Goal: Task Accomplishment & Management: Complete application form

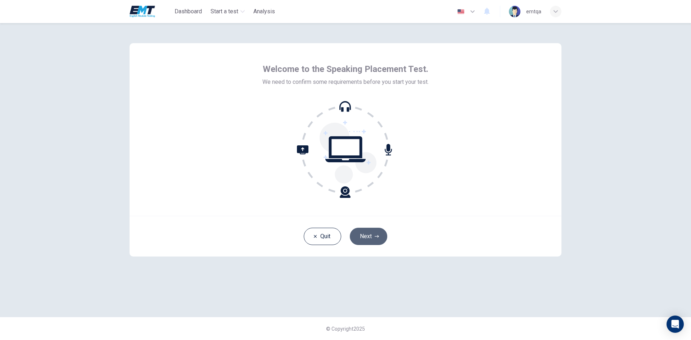
click at [372, 239] on button "Next" at bounding box center [368, 236] width 37 height 17
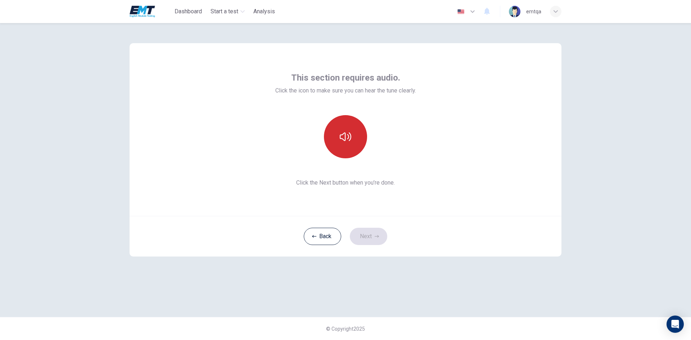
click at [352, 140] on button "button" at bounding box center [345, 136] width 43 height 43
click at [382, 238] on button "Next" at bounding box center [368, 236] width 37 height 17
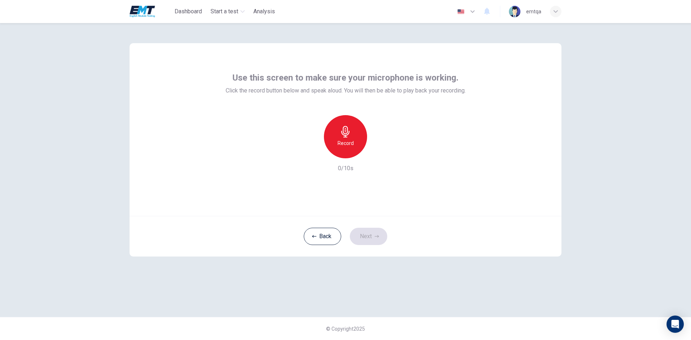
click at [343, 137] on icon "button" at bounding box center [346, 132] width 12 height 12
click at [367, 238] on button "Next" at bounding box center [368, 236] width 37 height 17
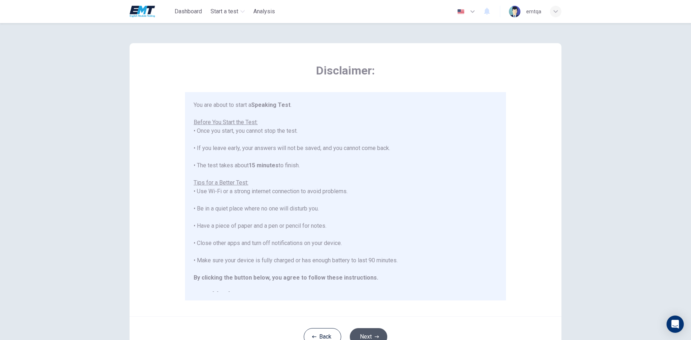
click at [375, 335] on icon "button" at bounding box center [377, 337] width 4 height 4
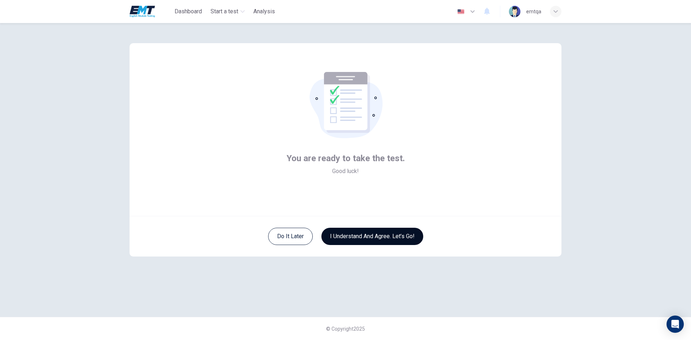
click at [367, 234] on button "I understand and agree. Let’s go!" at bounding box center [373, 236] width 102 height 17
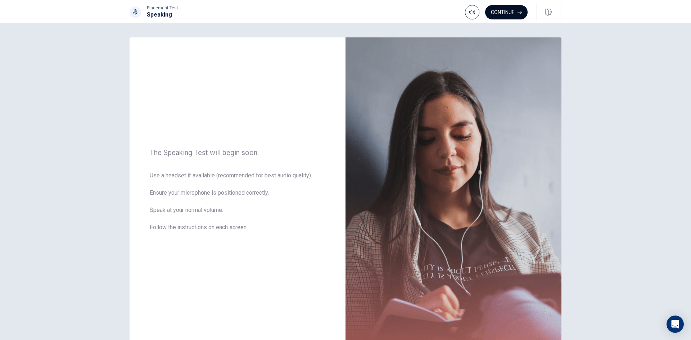
click at [495, 9] on button "Continue" at bounding box center [506, 12] width 42 height 14
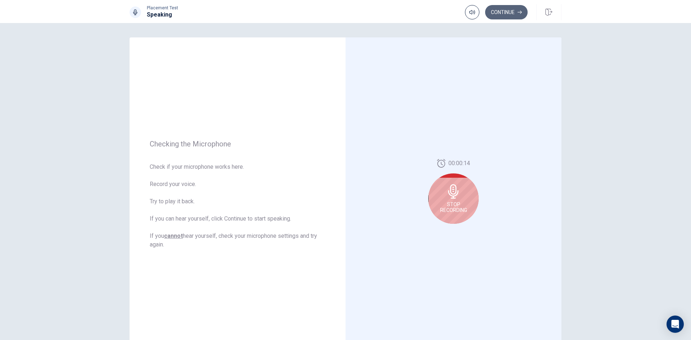
click at [511, 10] on button "Continue" at bounding box center [506, 12] width 42 height 14
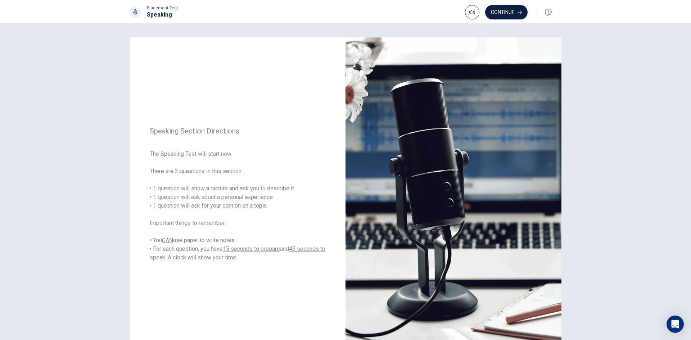
click at [517, 10] on button "Continue" at bounding box center [506, 12] width 42 height 14
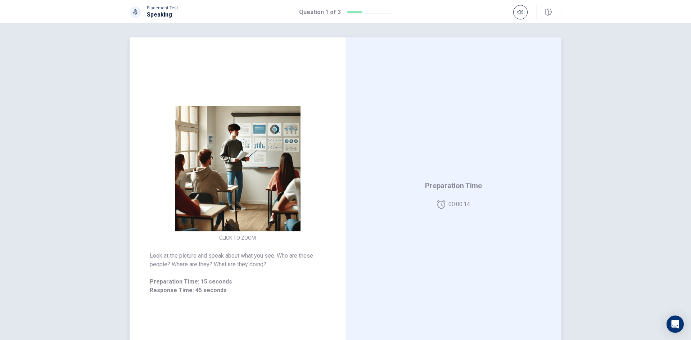
click at [262, 135] on img at bounding box center [238, 169] width 138 height 126
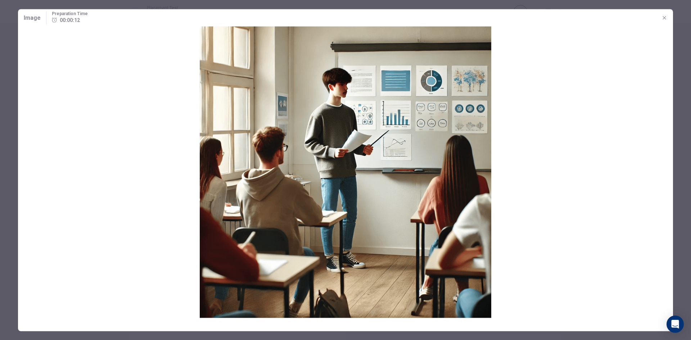
click at [677, 82] on div at bounding box center [345, 170] width 691 height 340
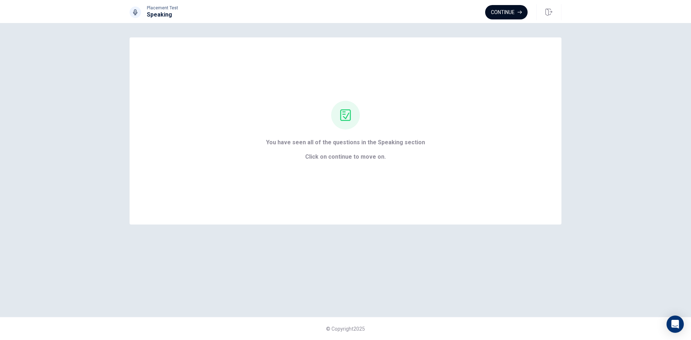
click at [506, 14] on button "Continue" at bounding box center [506, 12] width 42 height 14
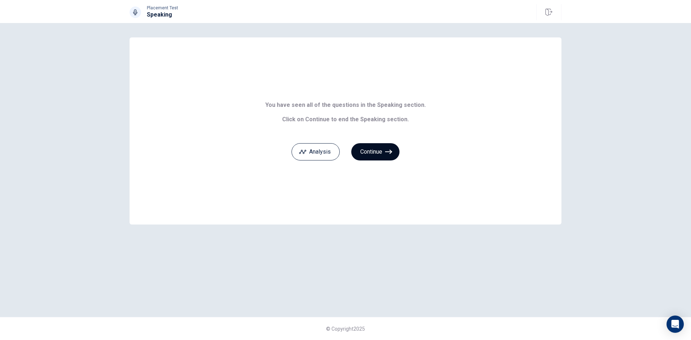
click at [358, 155] on button "Continue" at bounding box center [375, 151] width 48 height 17
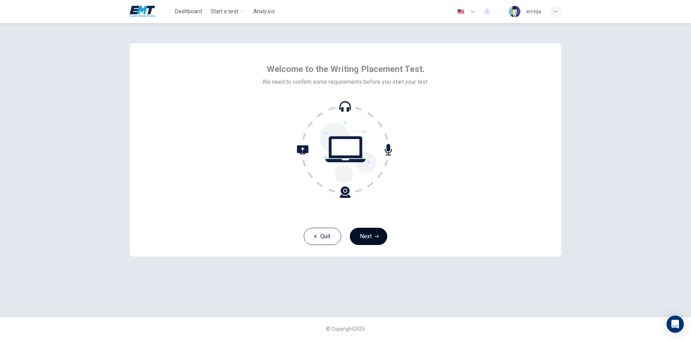
click at [372, 232] on button "Next" at bounding box center [368, 236] width 37 height 17
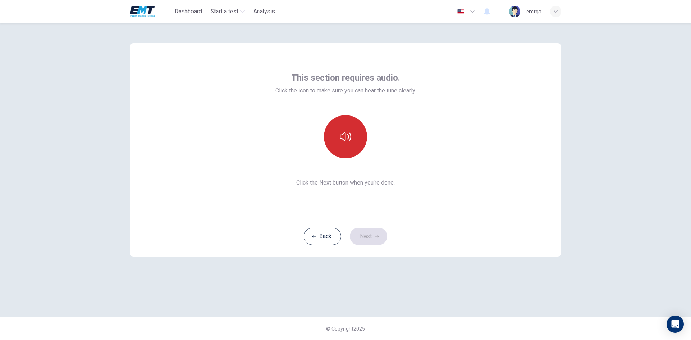
click at [353, 145] on button "button" at bounding box center [345, 136] width 43 height 43
click at [375, 238] on icon "button" at bounding box center [377, 236] width 4 height 4
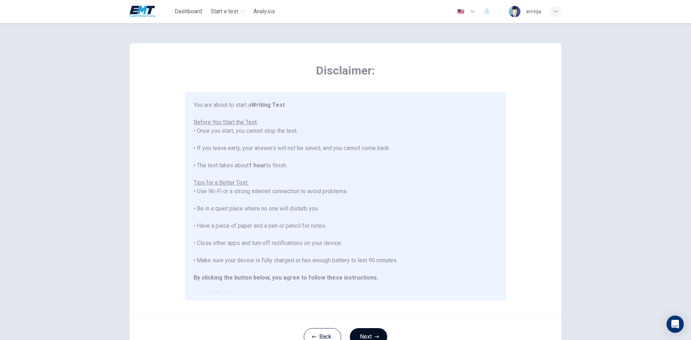
click at [380, 335] on button "Next" at bounding box center [368, 336] width 37 height 17
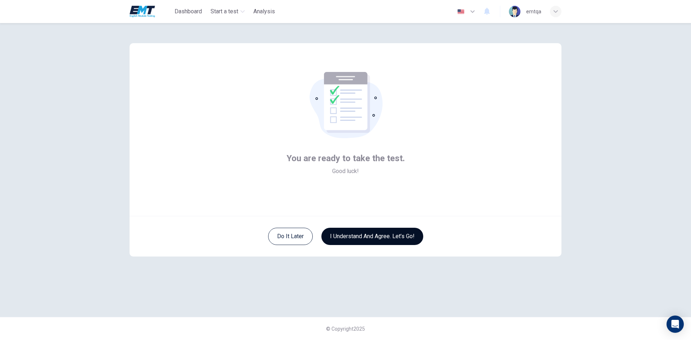
click at [381, 236] on button "I understand and agree. Let’s go!" at bounding box center [373, 236] width 102 height 17
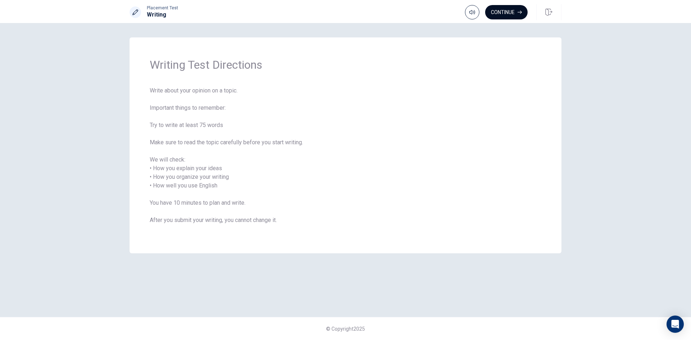
click at [513, 12] on button "Continue" at bounding box center [506, 12] width 42 height 14
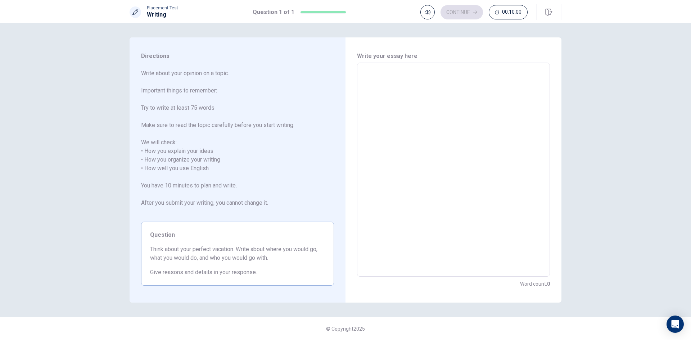
click at [454, 92] on textarea at bounding box center [453, 170] width 183 height 202
type textarea "t"
type textarea "x"
type textarea "te"
type textarea "x"
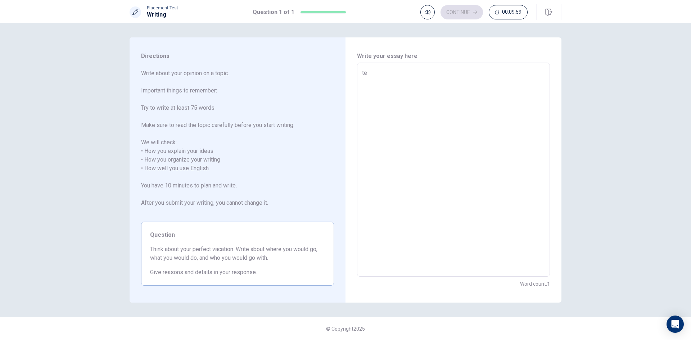
type textarea "tes"
type textarea "x"
type textarea "test"
type textarea "x"
type textarea "testi"
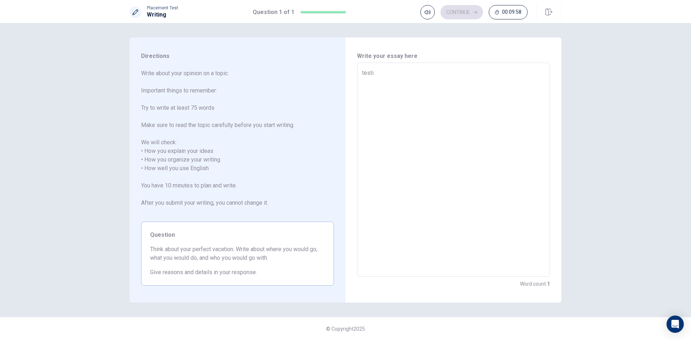
type textarea "x"
type textarea "testin"
type textarea "x"
type textarea "testing"
type textarea "x"
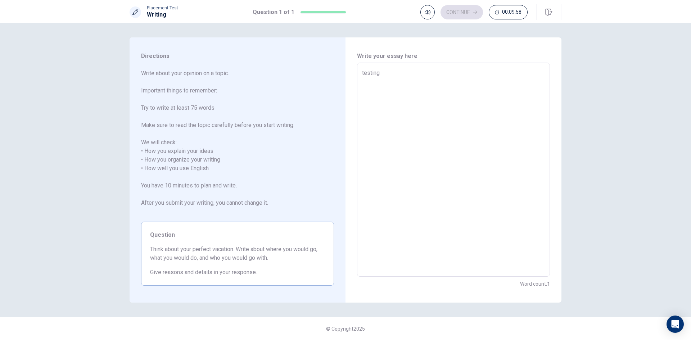
type textarea "testing"
type textarea "x"
type textarea "testing q"
type textarea "x"
type textarea "testing qa"
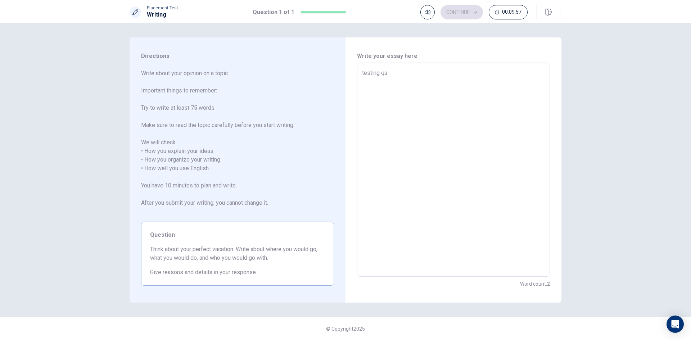
type textarea "x"
type textarea "testing qa"
click at [459, 11] on button "Continue" at bounding box center [462, 12] width 42 height 14
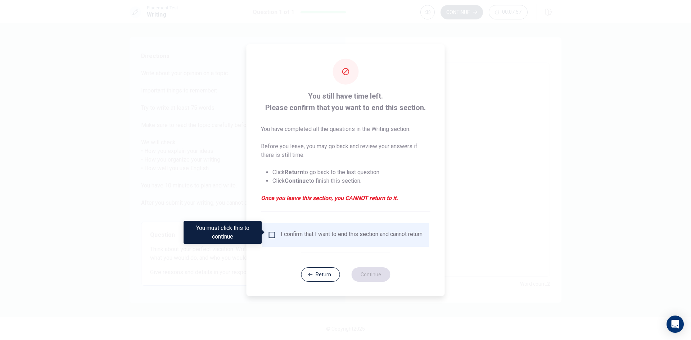
click at [270, 234] on input "You must click this to continue" at bounding box center [272, 235] width 9 height 9
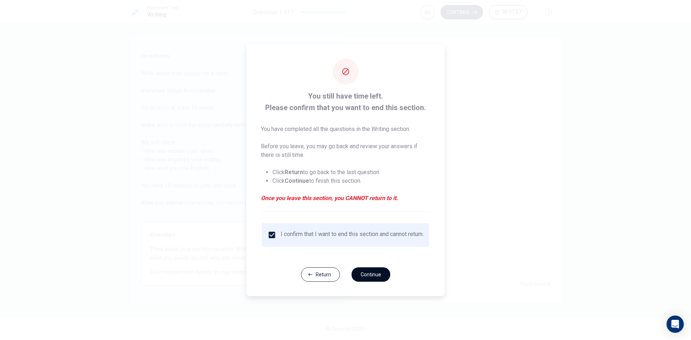
click at [360, 275] on button "Continue" at bounding box center [370, 275] width 39 height 14
type textarea "x"
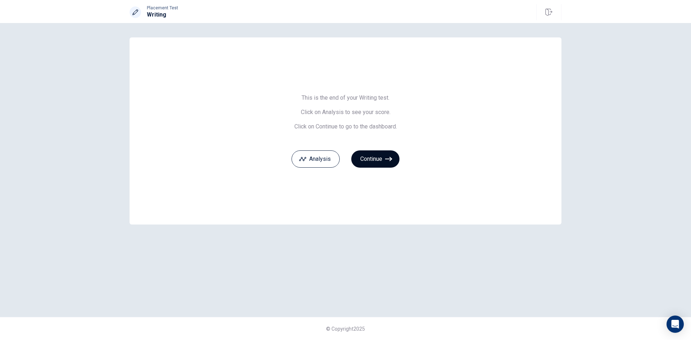
click at [385, 160] on button "Continue" at bounding box center [375, 159] width 48 height 17
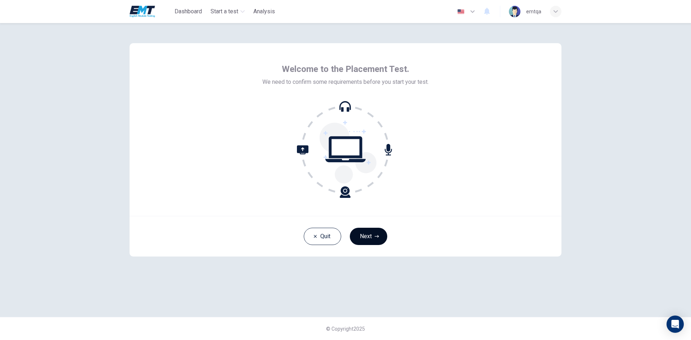
click at [379, 234] on button "Next" at bounding box center [368, 236] width 37 height 17
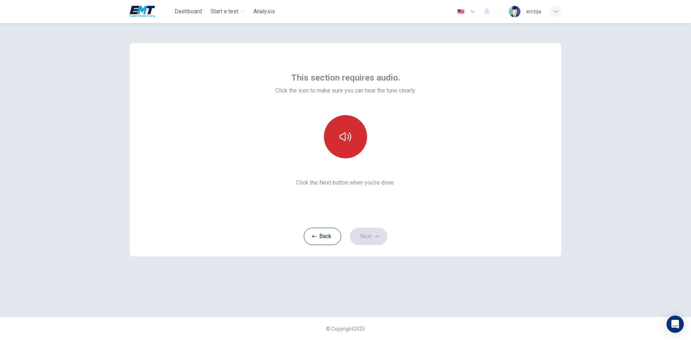
click at [353, 151] on button "button" at bounding box center [345, 136] width 43 height 43
click at [376, 237] on icon "button" at bounding box center [377, 236] width 4 height 4
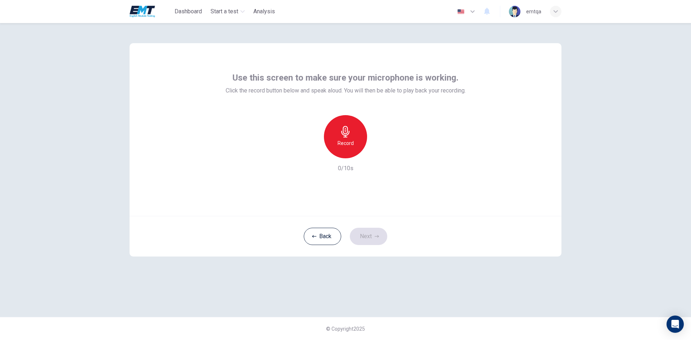
click at [356, 132] on div "Record" at bounding box center [345, 136] width 43 height 43
click at [356, 132] on div "Stop" at bounding box center [345, 136] width 43 height 43
click at [371, 233] on button "Next" at bounding box center [368, 236] width 37 height 17
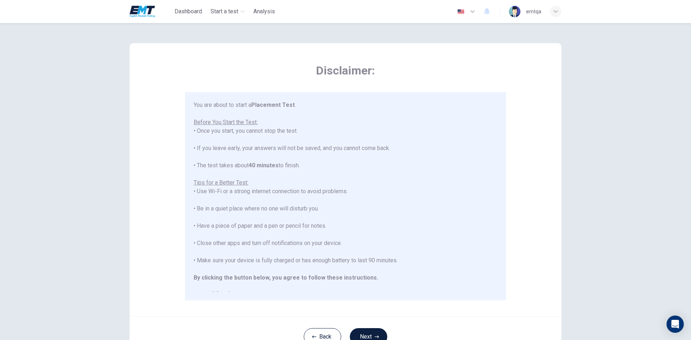
click at [367, 328] on div "Back Next" at bounding box center [346, 337] width 432 height 41
click at [375, 335] on icon "button" at bounding box center [377, 337] width 4 height 4
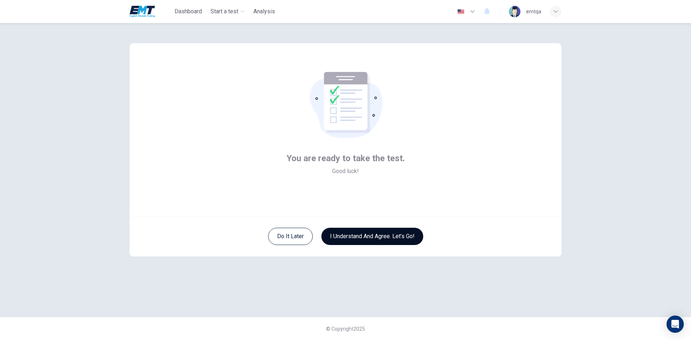
click at [380, 241] on button "I understand and agree. Let’s go!" at bounding box center [373, 236] width 102 height 17
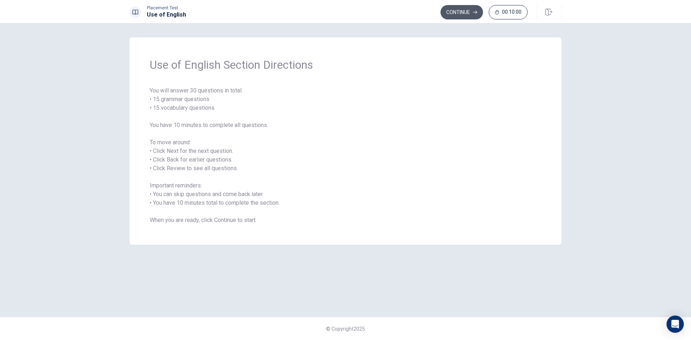
click at [464, 15] on button "Continue" at bounding box center [462, 12] width 42 height 14
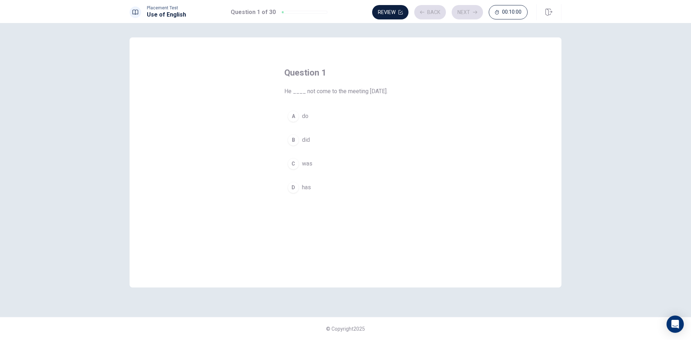
click at [332, 121] on button "A do" at bounding box center [345, 116] width 122 height 18
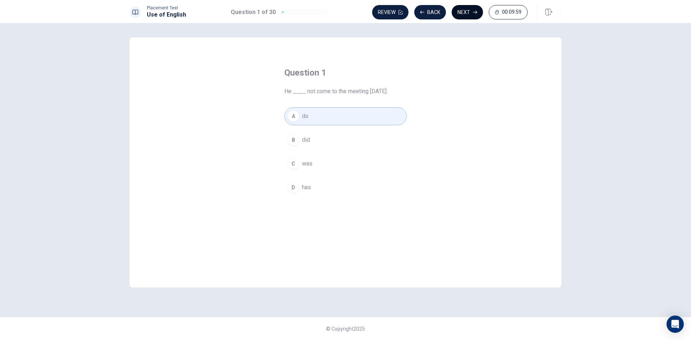
click at [464, 11] on button "Next" at bounding box center [467, 12] width 31 height 14
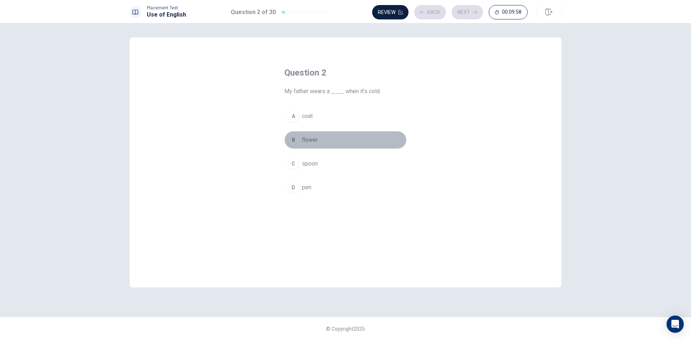
click at [346, 144] on button "B flower" at bounding box center [345, 140] width 122 height 18
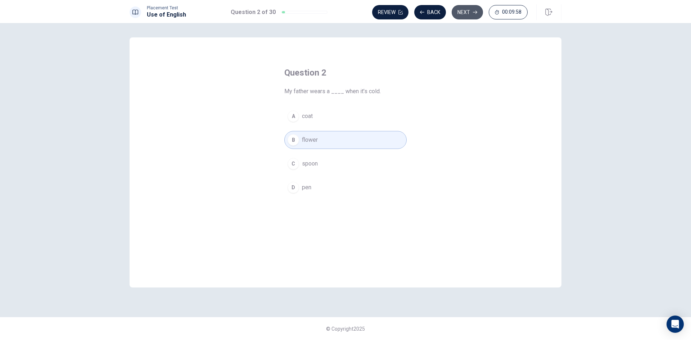
click at [466, 11] on button "Next" at bounding box center [467, 12] width 31 height 14
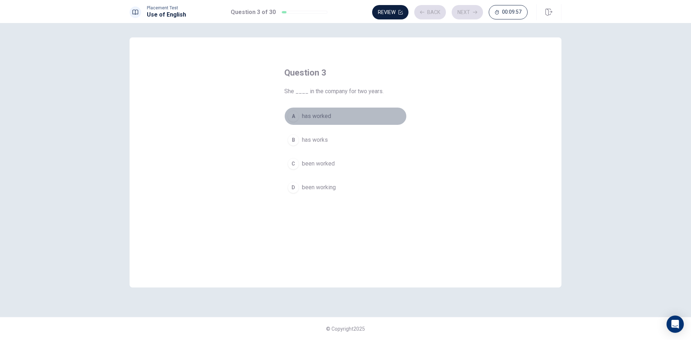
click at [363, 109] on button "A has worked" at bounding box center [345, 116] width 122 height 18
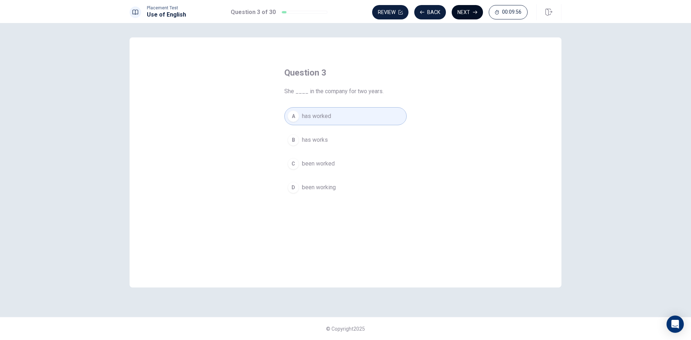
click at [465, 11] on button "Next" at bounding box center [467, 12] width 31 height 14
click at [429, 11] on button "Back" at bounding box center [430, 12] width 32 height 14
click at [473, 7] on button "Next" at bounding box center [467, 12] width 31 height 14
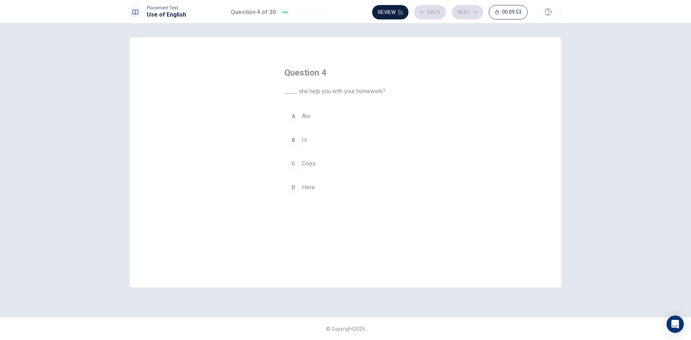
click at [353, 116] on button "A Are" at bounding box center [345, 116] width 122 height 18
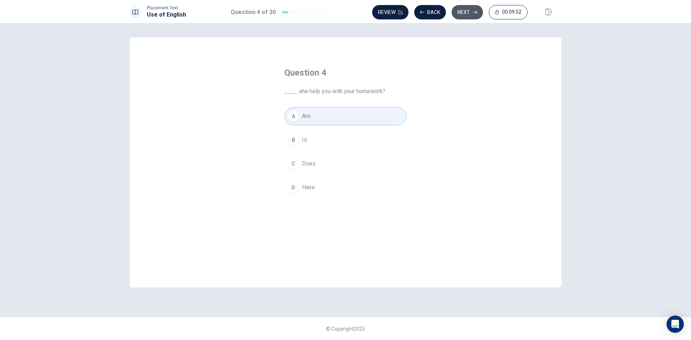
click at [465, 13] on button "Next" at bounding box center [467, 12] width 31 height 14
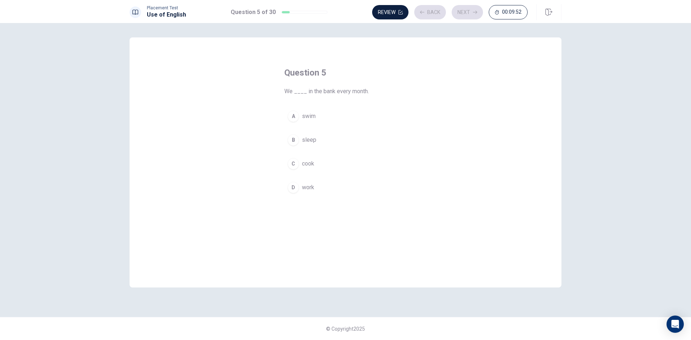
click at [333, 162] on button "C cook" at bounding box center [345, 164] width 122 height 18
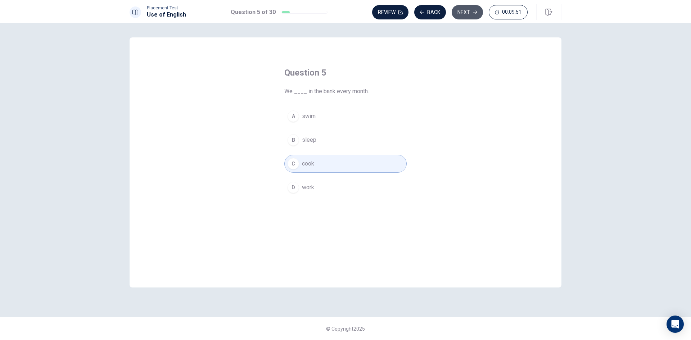
click at [466, 14] on button "Next" at bounding box center [467, 12] width 31 height 14
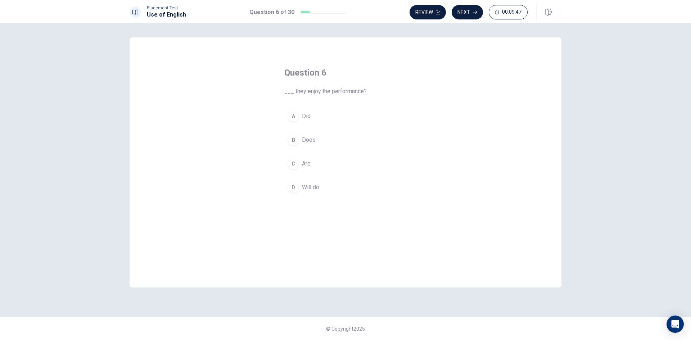
drag, startPoint x: 543, startPoint y: 11, endPoint x: 377, endPoint y: 48, distance: 170.4
click at [543, 11] on button "button" at bounding box center [549, 12] width 25 height 16
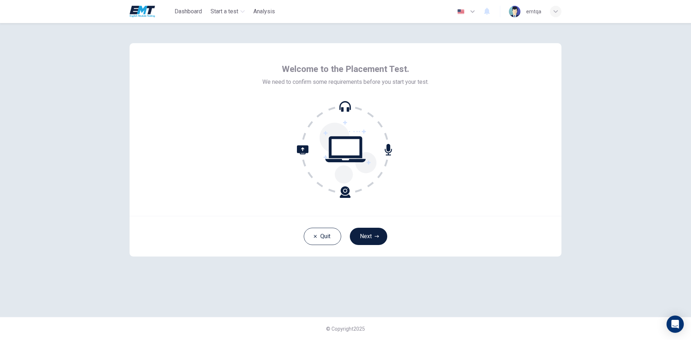
drag, startPoint x: 370, startPoint y: 230, endPoint x: 369, endPoint y: 219, distance: 11.3
click at [371, 230] on button "Next" at bounding box center [368, 236] width 37 height 17
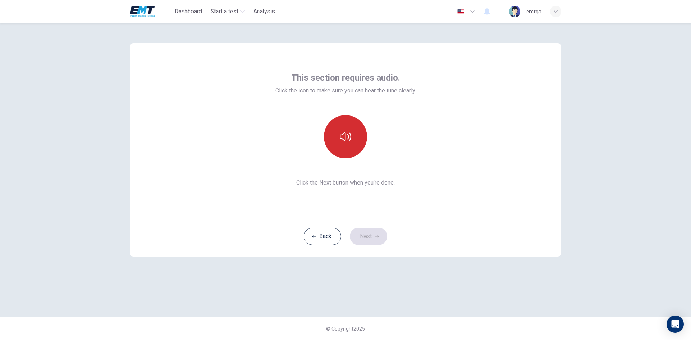
click at [358, 138] on button "button" at bounding box center [345, 136] width 43 height 43
click at [375, 234] on button "Next" at bounding box center [368, 236] width 37 height 17
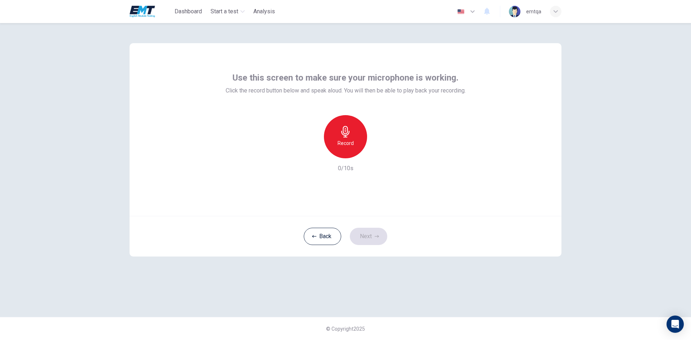
click at [351, 154] on div "Record" at bounding box center [345, 136] width 43 height 43
click at [351, 154] on div "Stop" at bounding box center [345, 136] width 43 height 43
click at [358, 237] on button "Next" at bounding box center [368, 236] width 37 height 17
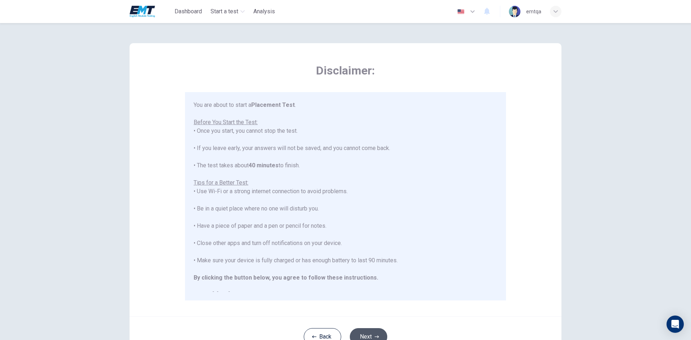
click at [381, 332] on button "Next" at bounding box center [368, 336] width 37 height 17
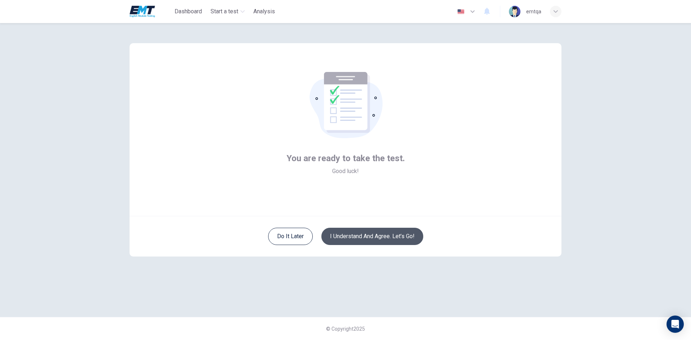
click at [380, 243] on button "I understand and agree. Let’s go!" at bounding box center [373, 236] width 102 height 17
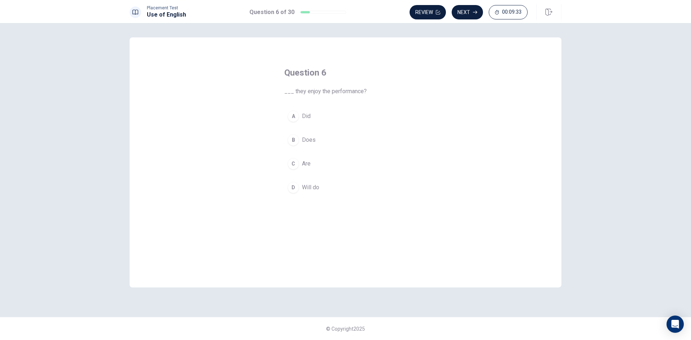
click at [322, 114] on button "A Did" at bounding box center [345, 116] width 122 height 18
click at [466, 15] on button "Next" at bounding box center [467, 12] width 31 height 14
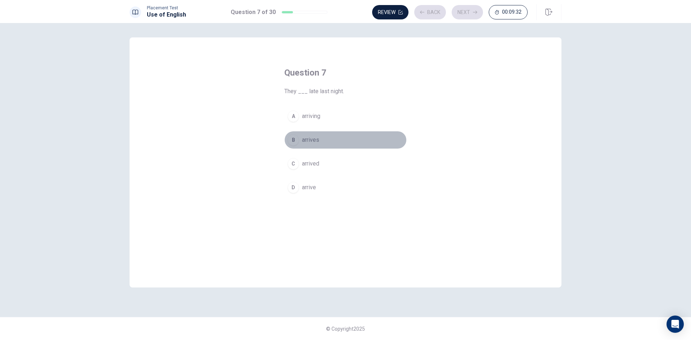
click at [332, 138] on button "B arrives" at bounding box center [345, 140] width 122 height 18
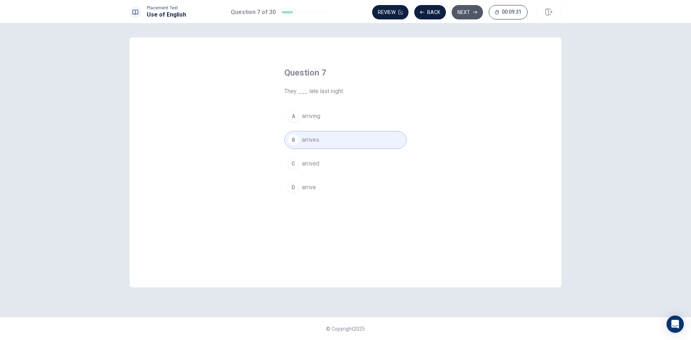
click at [474, 13] on icon "button" at bounding box center [475, 12] width 4 height 4
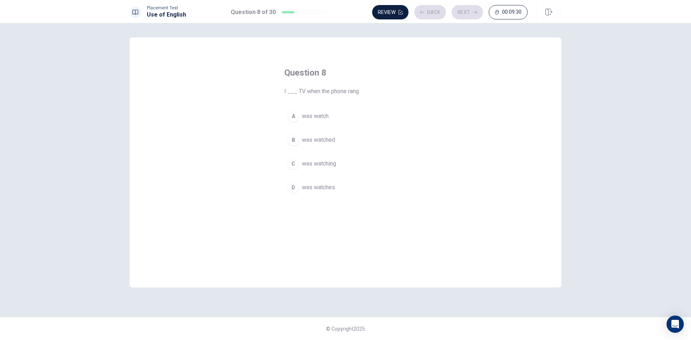
click at [345, 113] on button "A was watch" at bounding box center [345, 116] width 122 height 18
click at [464, 14] on button "Next" at bounding box center [467, 12] width 31 height 14
click at [362, 162] on button "C light" at bounding box center [345, 164] width 122 height 18
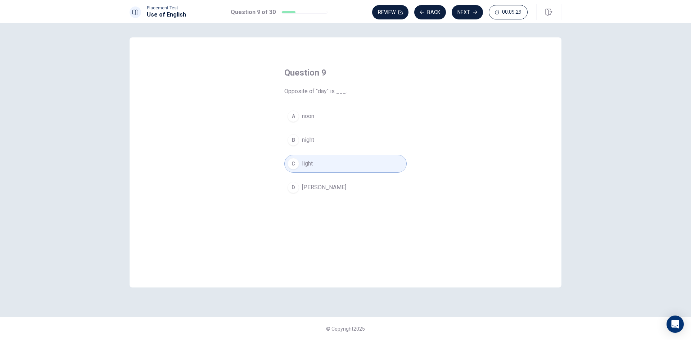
click at [474, 7] on button "Next" at bounding box center [467, 12] width 31 height 14
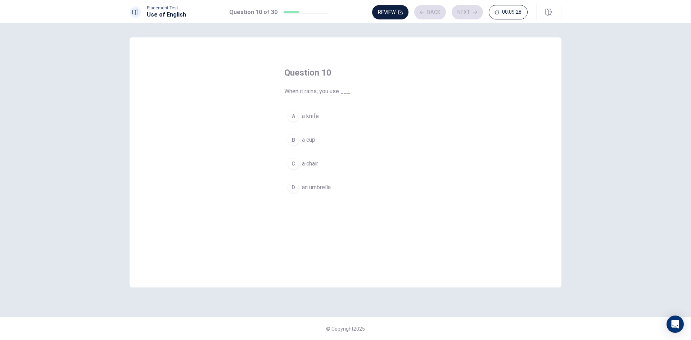
click at [351, 114] on button "A a knife" at bounding box center [345, 116] width 122 height 18
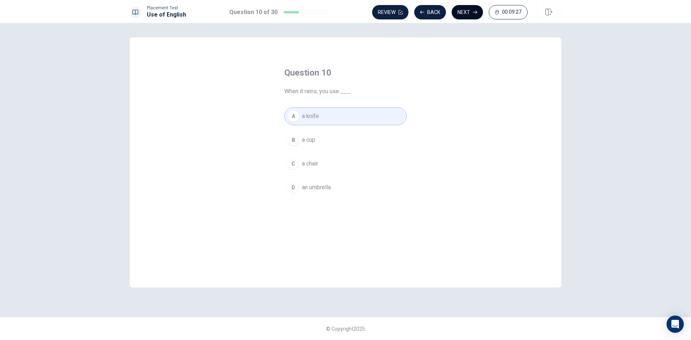
click at [477, 12] on icon "button" at bounding box center [475, 12] width 4 height 3
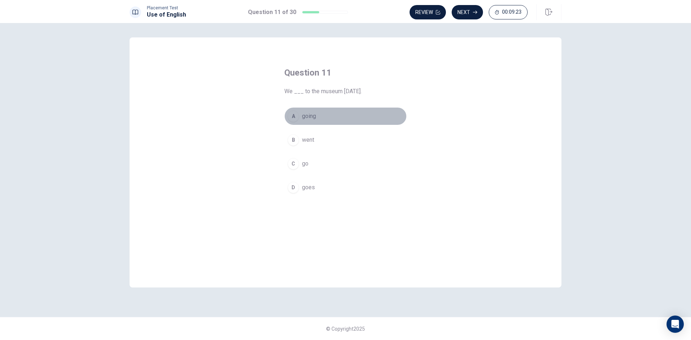
click at [312, 113] on span "going" at bounding box center [309, 116] width 14 height 9
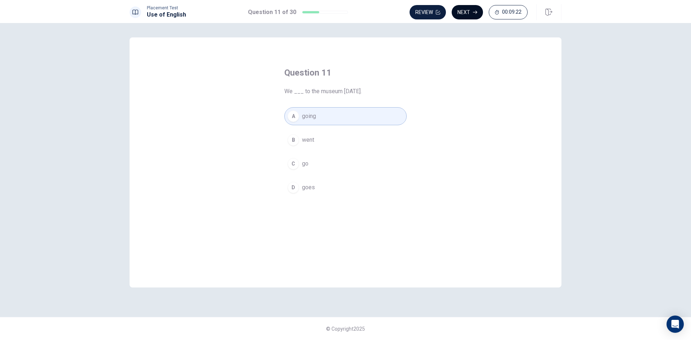
click at [466, 16] on button "Next" at bounding box center [467, 12] width 31 height 14
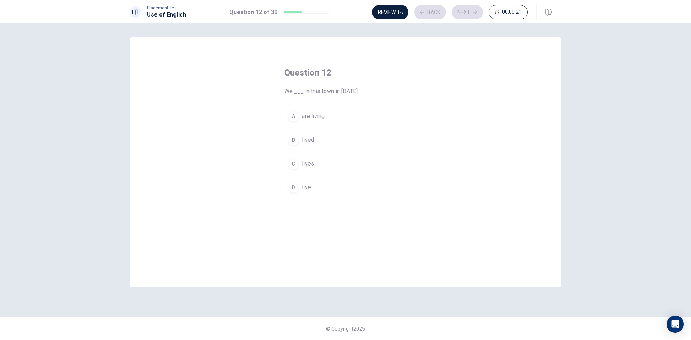
click at [319, 134] on button "B lived" at bounding box center [345, 140] width 122 height 18
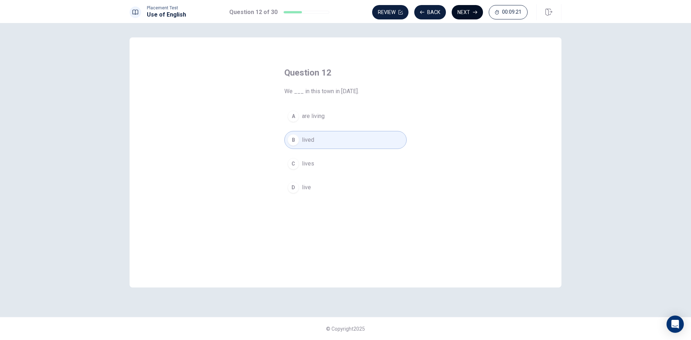
click at [468, 17] on button "Next" at bounding box center [467, 12] width 31 height 14
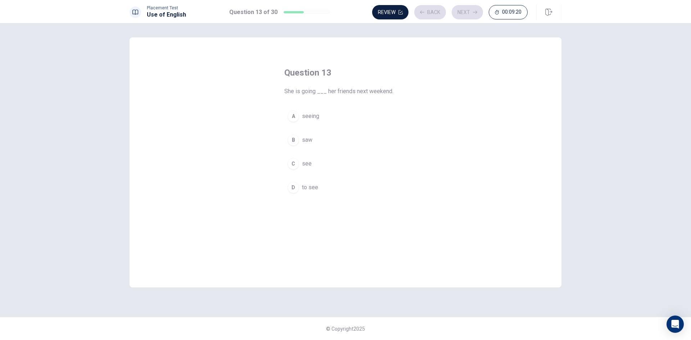
click at [338, 113] on button "A seeing" at bounding box center [345, 116] width 122 height 18
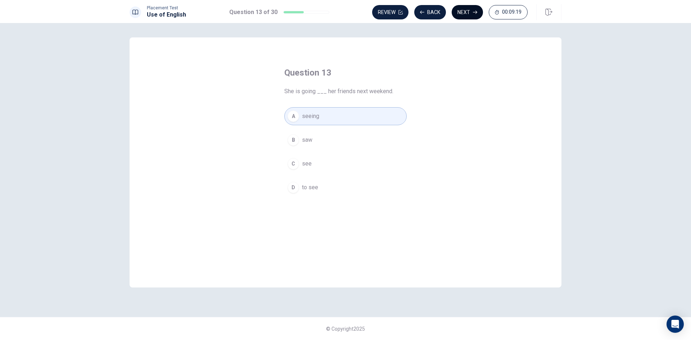
click at [470, 12] on button "Next" at bounding box center [467, 12] width 31 height 14
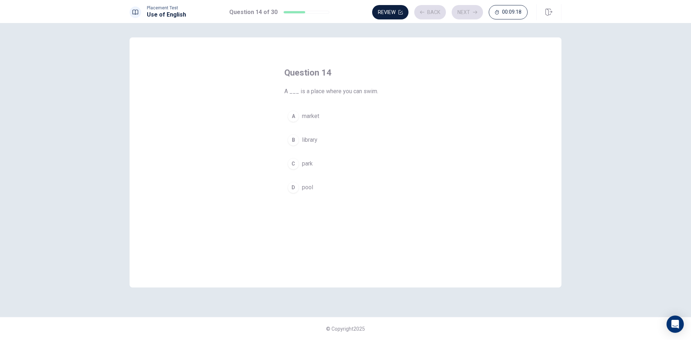
click at [343, 123] on button "A market" at bounding box center [345, 116] width 122 height 18
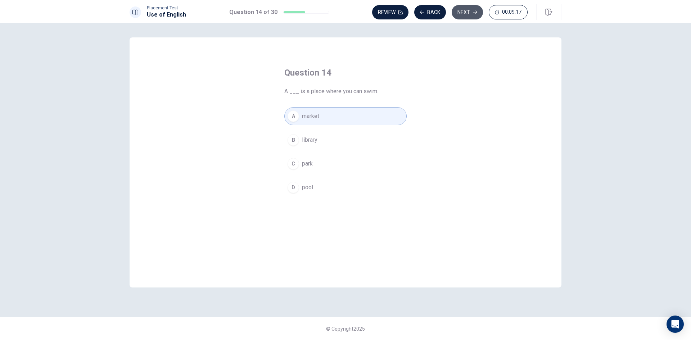
click at [464, 15] on button "Next" at bounding box center [467, 12] width 31 height 14
click at [364, 113] on button "A gloves" at bounding box center [345, 116] width 122 height 18
click at [472, 15] on button "Next" at bounding box center [467, 12] width 31 height 14
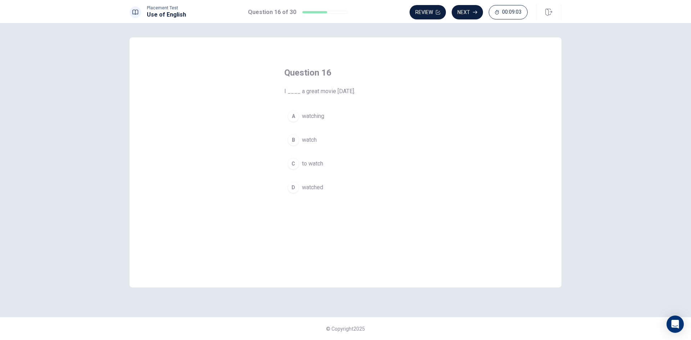
click at [346, 164] on button "C to watch" at bounding box center [345, 164] width 122 height 18
click at [471, 20] on div "Placement Test Use of English Question 16 of 30 Review Next 00:09:02" at bounding box center [345, 11] width 691 height 23
click at [472, 15] on button "Next" at bounding box center [467, 12] width 31 height 14
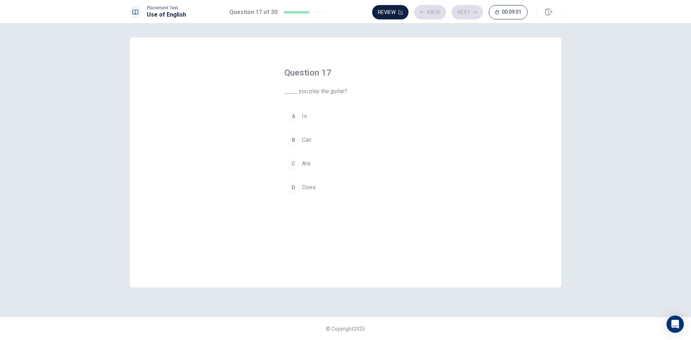
click at [341, 112] on button "A Is" at bounding box center [345, 116] width 122 height 18
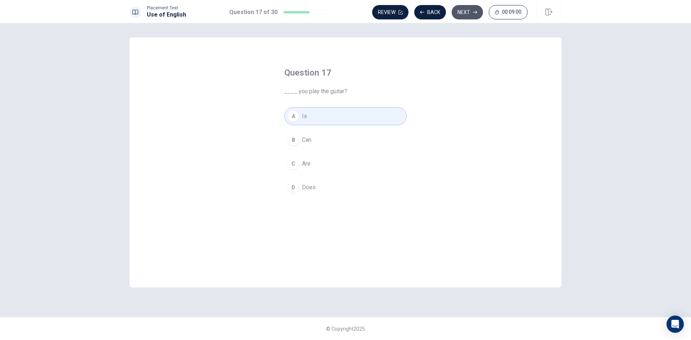
click at [463, 14] on button "Next" at bounding box center [467, 12] width 31 height 14
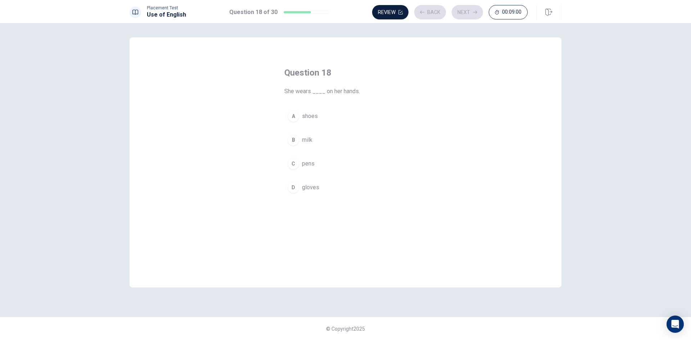
click at [371, 119] on button "A shoes" at bounding box center [345, 116] width 122 height 18
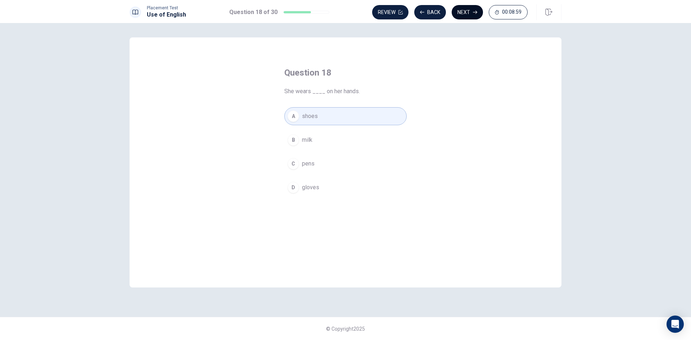
click at [473, 13] on icon "button" at bounding box center [475, 12] width 4 height 4
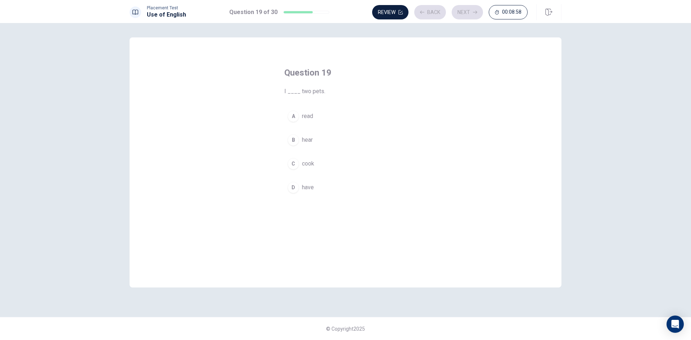
click at [358, 144] on button "B hear" at bounding box center [345, 140] width 122 height 18
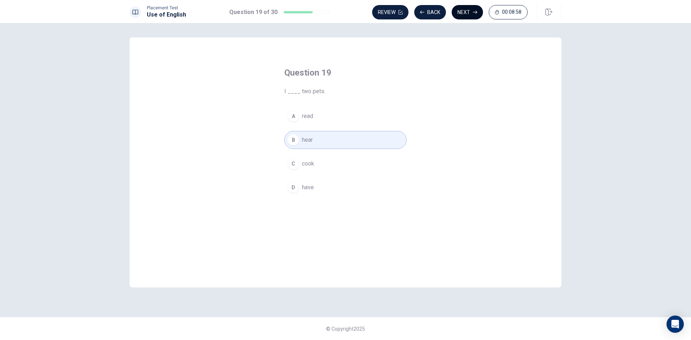
click at [472, 12] on button "Next" at bounding box center [467, 12] width 31 height 14
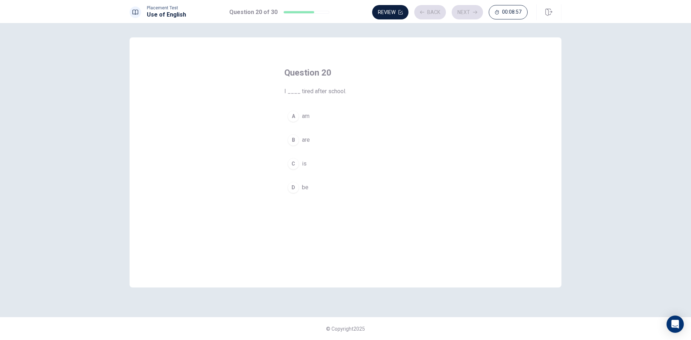
click at [361, 119] on button "A am" at bounding box center [345, 116] width 122 height 18
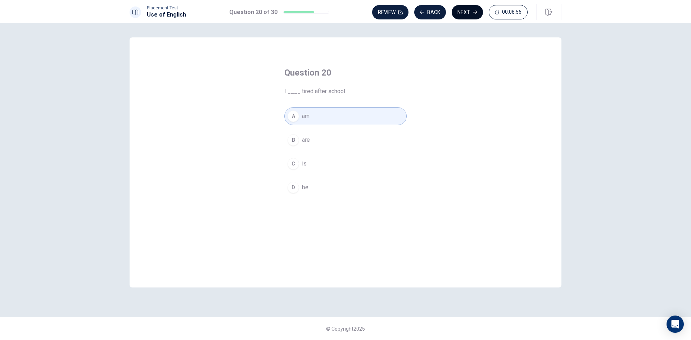
click at [472, 16] on button "Next" at bounding box center [467, 12] width 31 height 14
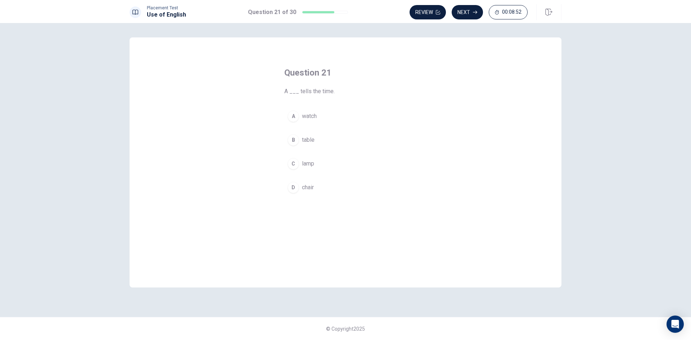
click at [325, 118] on button "A watch" at bounding box center [345, 116] width 122 height 18
click at [468, 13] on button "Next" at bounding box center [467, 12] width 31 height 14
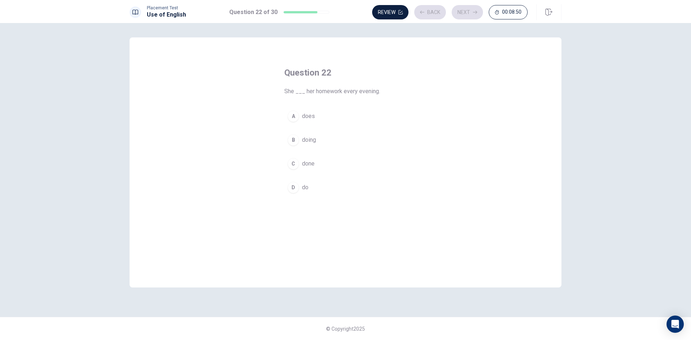
click at [365, 135] on button "B doing" at bounding box center [345, 140] width 122 height 18
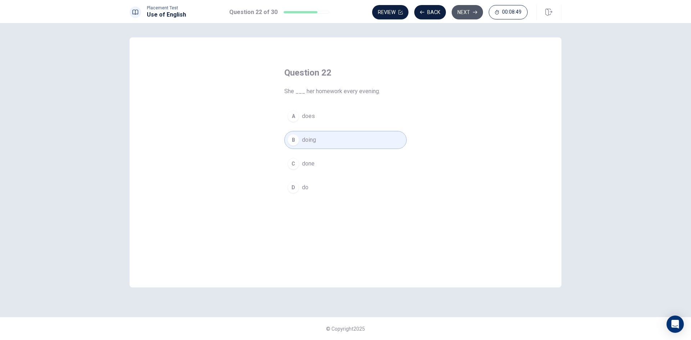
click at [465, 12] on button "Next" at bounding box center [467, 12] width 31 height 14
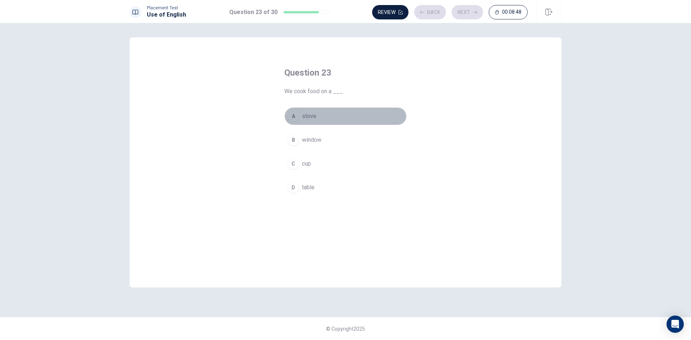
click at [376, 114] on button "A stove" at bounding box center [345, 116] width 122 height 18
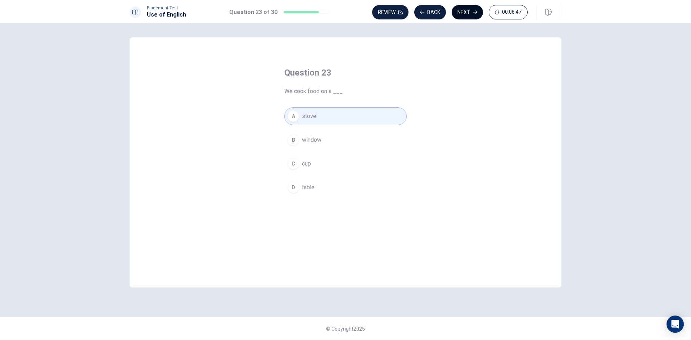
click at [472, 12] on button "Next" at bounding box center [467, 12] width 31 height 14
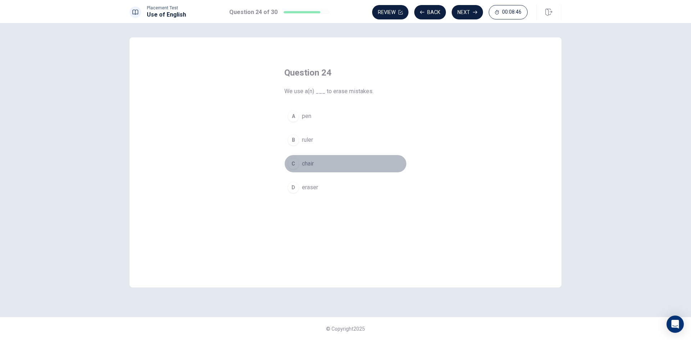
click at [362, 157] on button "C chair" at bounding box center [345, 164] width 122 height 18
click at [478, 12] on button "Next" at bounding box center [467, 12] width 31 height 14
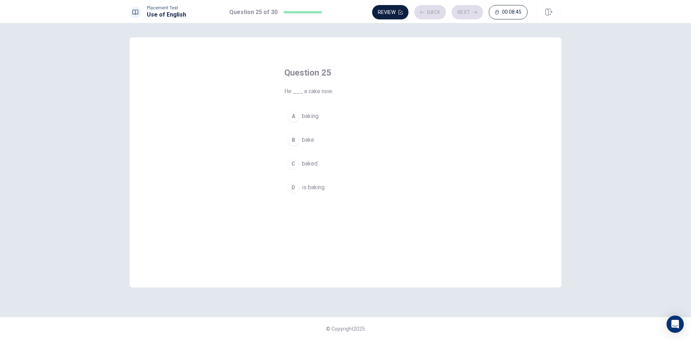
click at [363, 139] on button "B bake" at bounding box center [345, 140] width 122 height 18
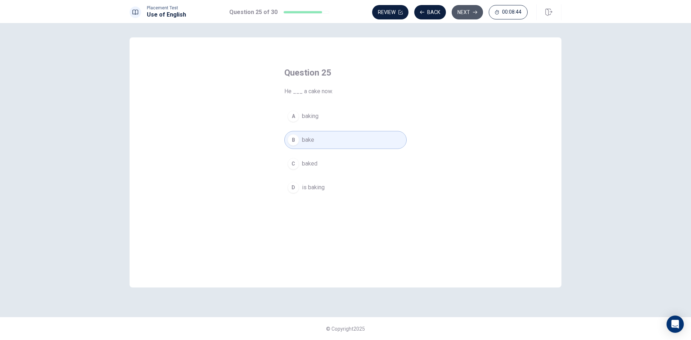
click at [466, 13] on button "Next" at bounding box center [467, 12] width 31 height 14
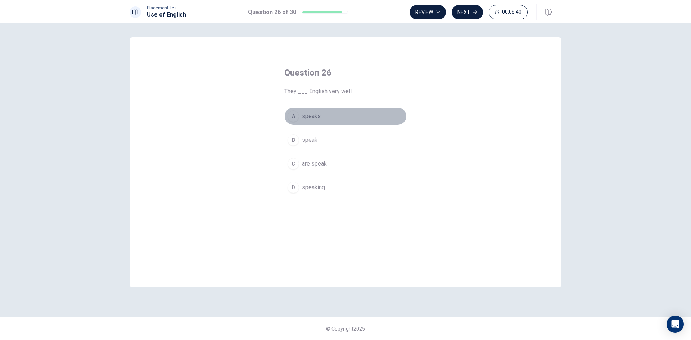
click at [358, 116] on button "A speaks" at bounding box center [345, 116] width 122 height 18
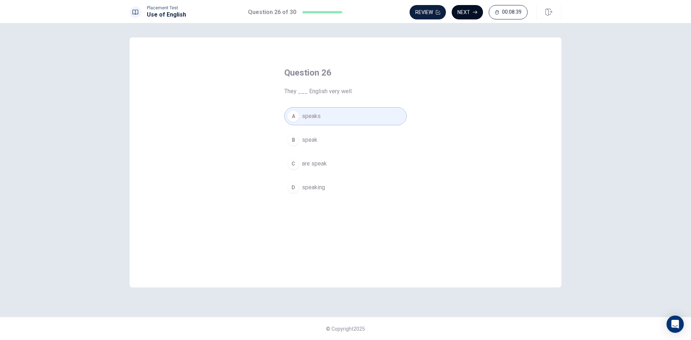
click at [463, 13] on button "Next" at bounding box center [467, 12] width 31 height 14
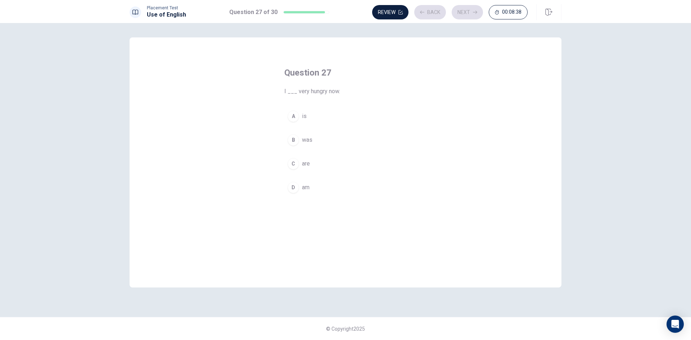
click at [332, 149] on button "B was" at bounding box center [345, 140] width 122 height 18
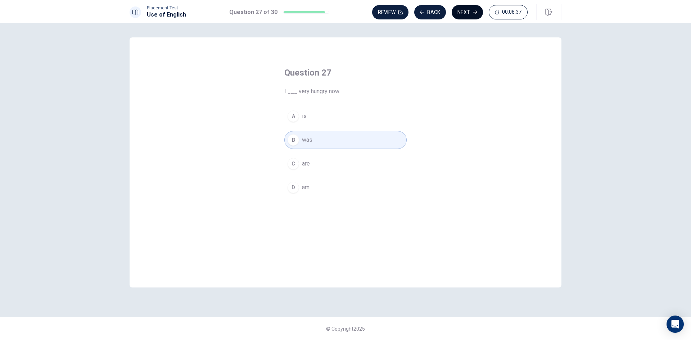
click at [459, 16] on button "Next" at bounding box center [467, 12] width 31 height 14
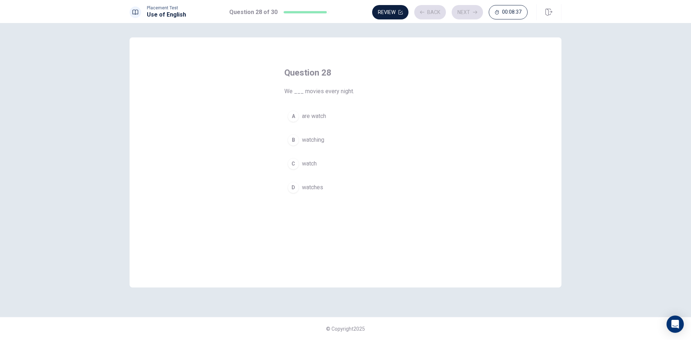
click at [354, 110] on button "A are watch" at bounding box center [345, 116] width 122 height 18
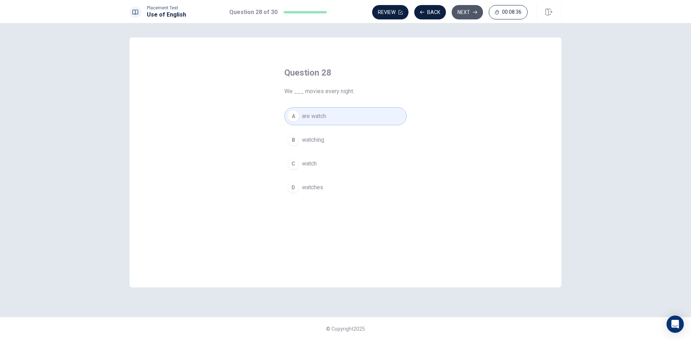
click at [459, 17] on button "Next" at bounding box center [467, 12] width 31 height 14
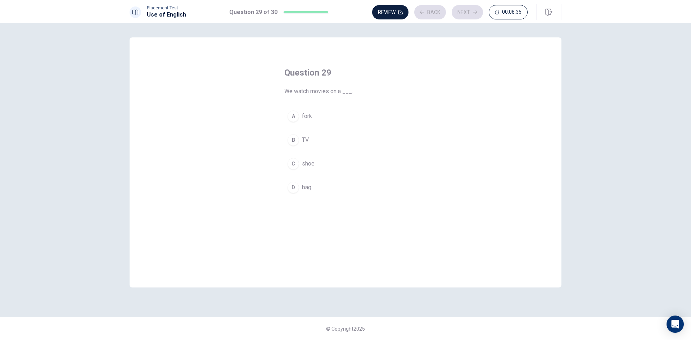
click at [347, 135] on button "B TV" at bounding box center [345, 140] width 122 height 18
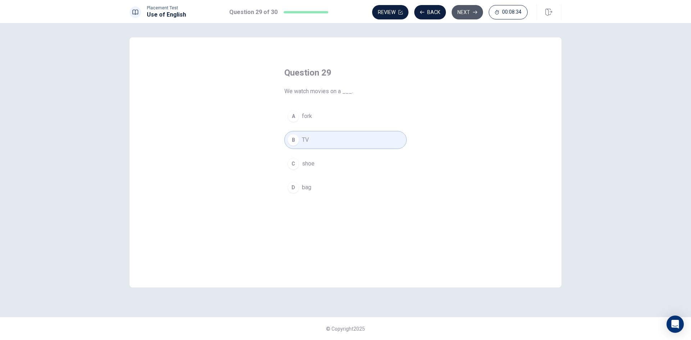
click at [459, 13] on button "Next" at bounding box center [467, 12] width 31 height 14
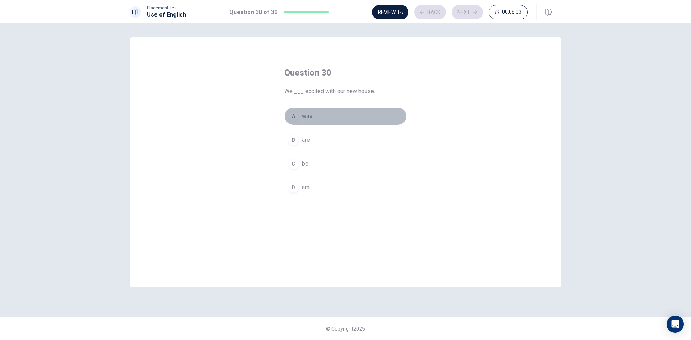
click at [368, 119] on button "A was" at bounding box center [345, 116] width 122 height 18
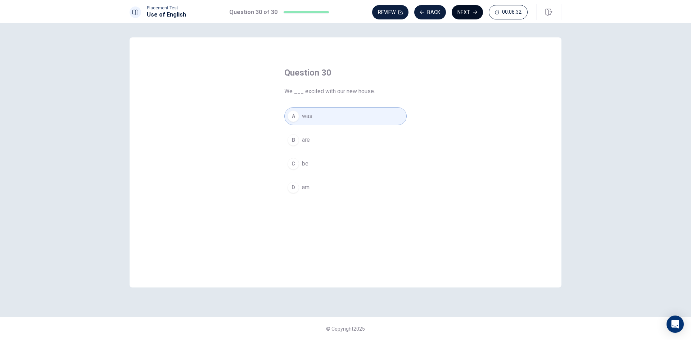
click at [467, 15] on button "Next" at bounding box center [467, 12] width 31 height 14
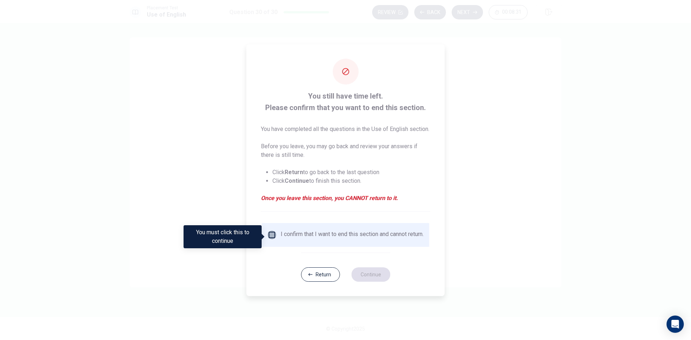
click at [274, 237] on input "You must click this to continue" at bounding box center [272, 235] width 9 height 9
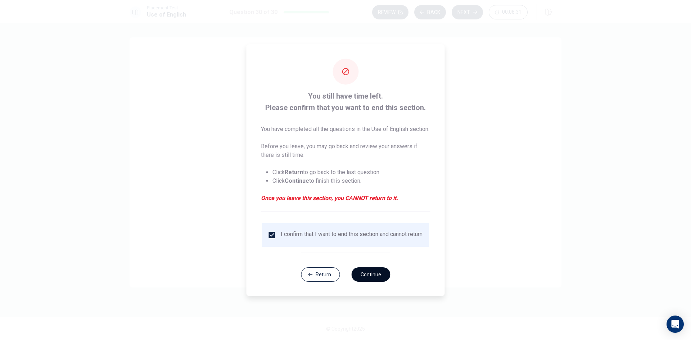
click at [376, 282] on button "Continue" at bounding box center [370, 275] width 39 height 14
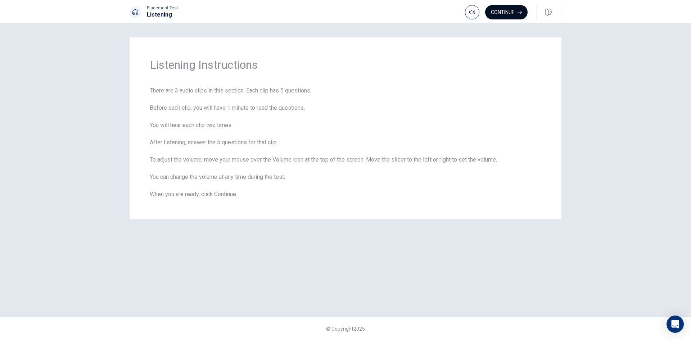
click at [508, 15] on button "Continue" at bounding box center [506, 12] width 42 height 14
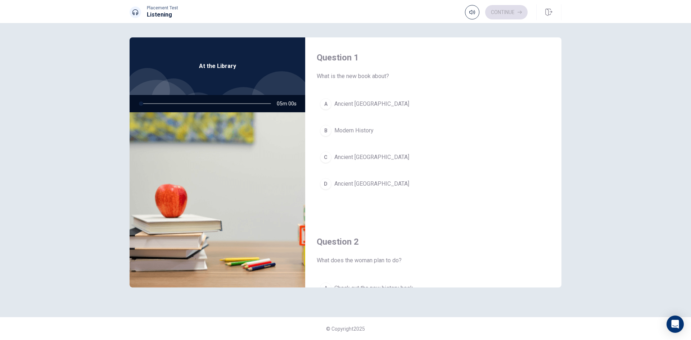
click at [398, 126] on button "B Modern History" at bounding box center [433, 131] width 233 height 18
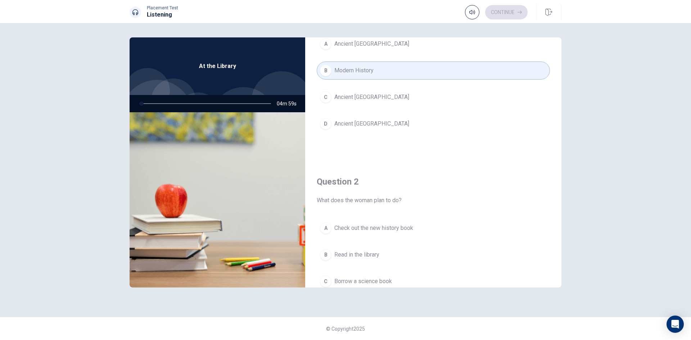
scroll to position [144, 0]
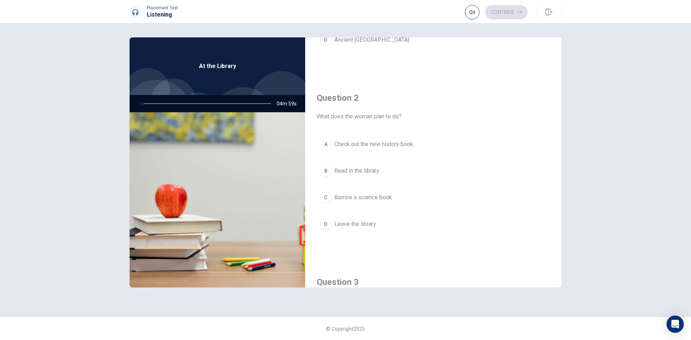
click at [364, 169] on span "Read in the library" at bounding box center [357, 171] width 45 height 9
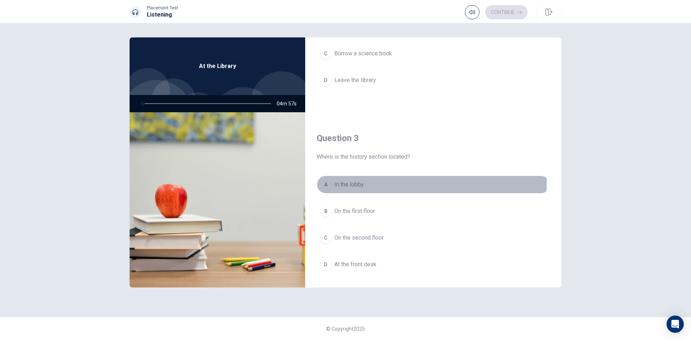
click at [373, 182] on button "A In the lobby" at bounding box center [433, 185] width 233 height 18
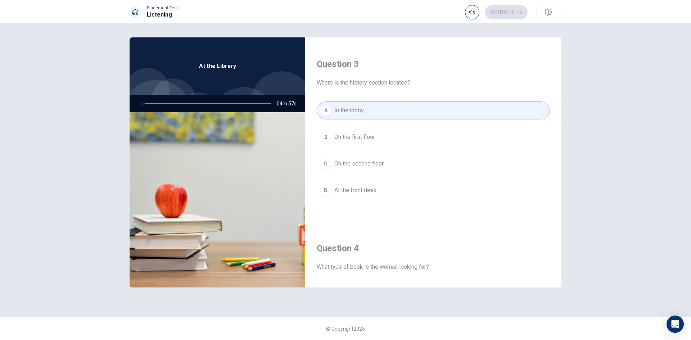
scroll to position [504, 0]
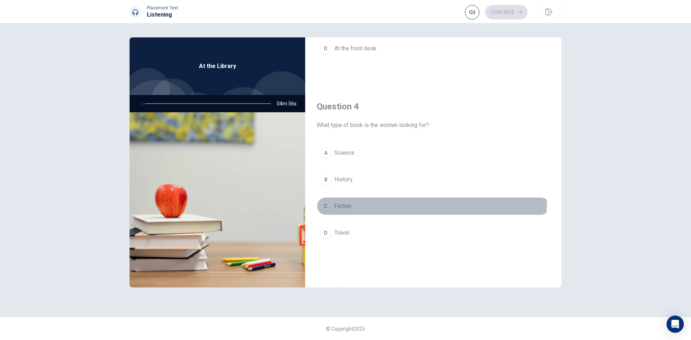
click at [366, 198] on button "C Fiction" at bounding box center [433, 206] width 233 height 18
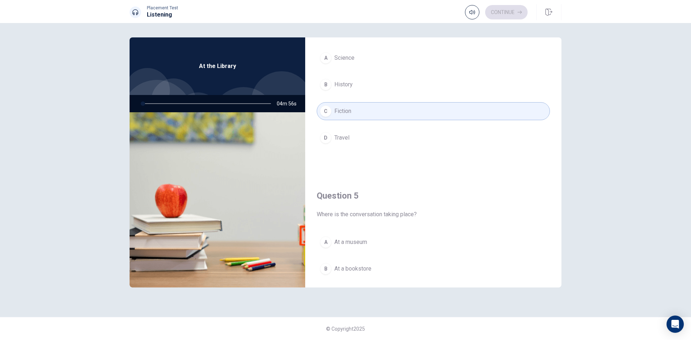
scroll to position [672, 0]
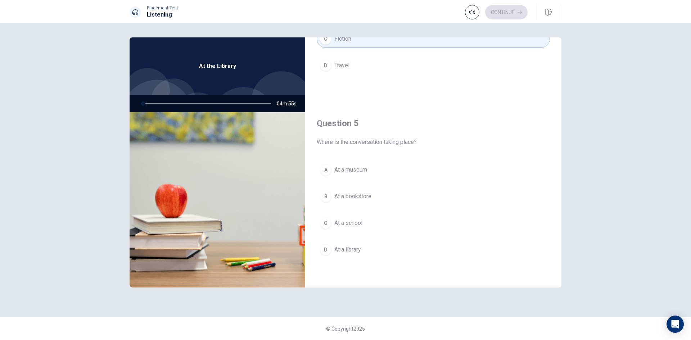
click at [375, 220] on button "C At a school" at bounding box center [433, 223] width 233 height 18
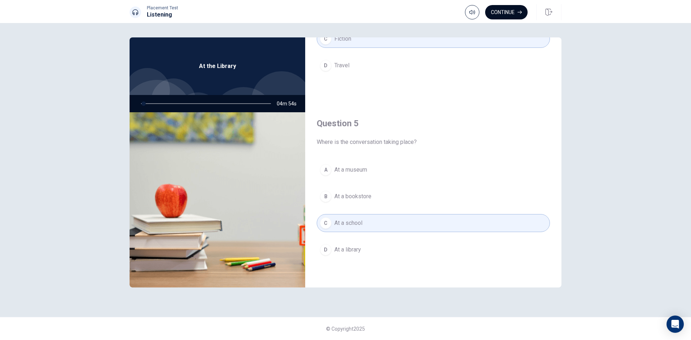
click at [512, 17] on button "Continue" at bounding box center [506, 12] width 42 height 14
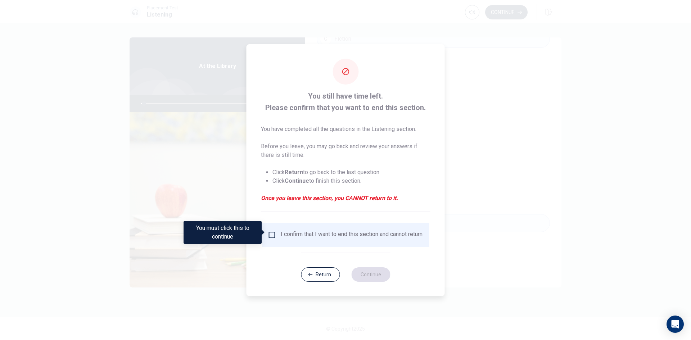
click at [273, 232] on input "You must click this to continue" at bounding box center [272, 235] width 9 height 9
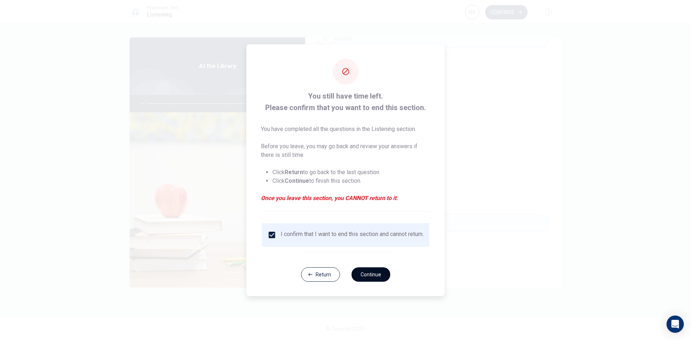
click at [363, 276] on button "Continue" at bounding box center [370, 275] width 39 height 14
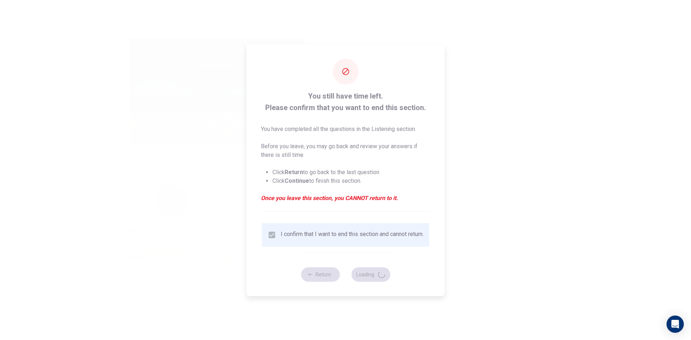
type input "3"
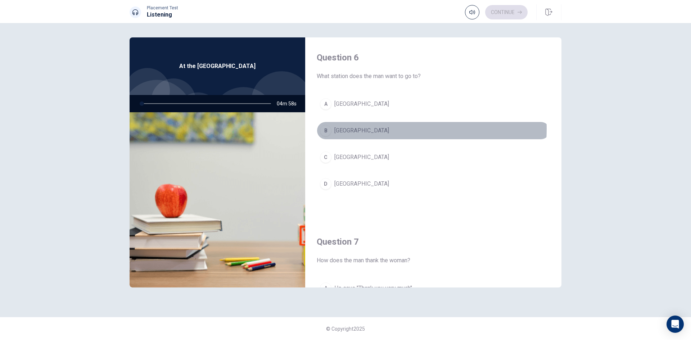
click at [376, 129] on button "B East Station" at bounding box center [433, 131] width 233 height 18
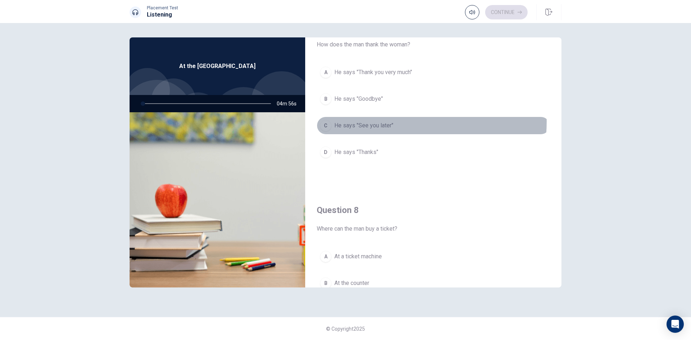
click at [387, 122] on span "He says "See you later"" at bounding box center [364, 125] width 59 height 9
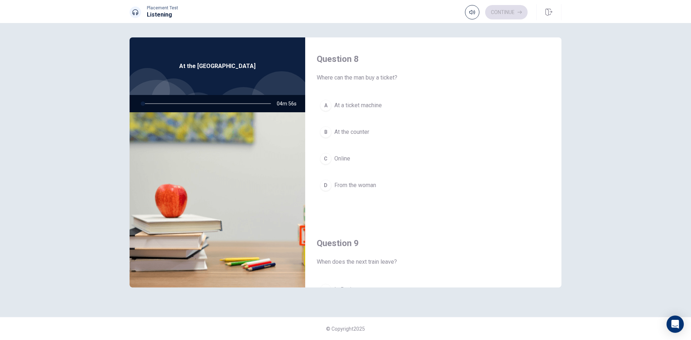
scroll to position [396, 0]
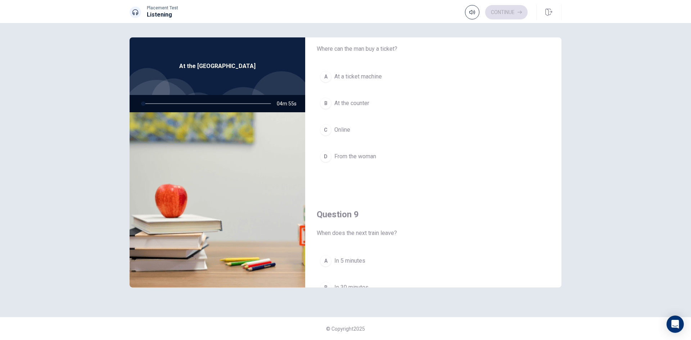
click at [389, 97] on button "B At the counter" at bounding box center [433, 103] width 233 height 18
click at [378, 148] on button "A In 5 minutes" at bounding box center [433, 153] width 233 height 18
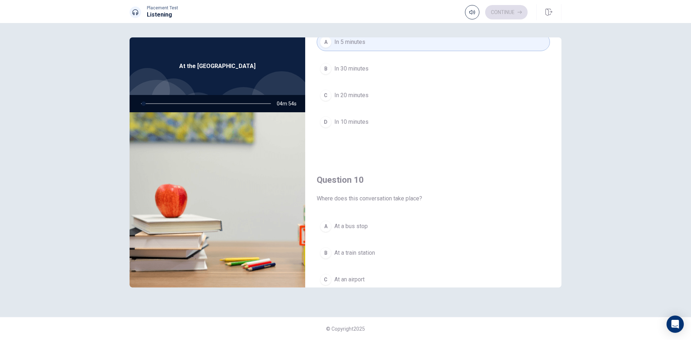
scroll to position [672, 0]
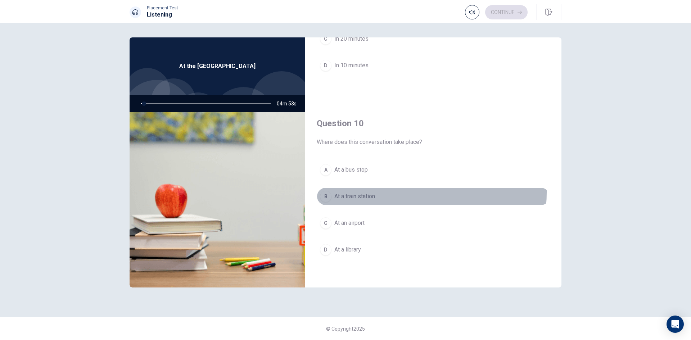
click at [379, 192] on button "B At a train station" at bounding box center [433, 197] width 233 height 18
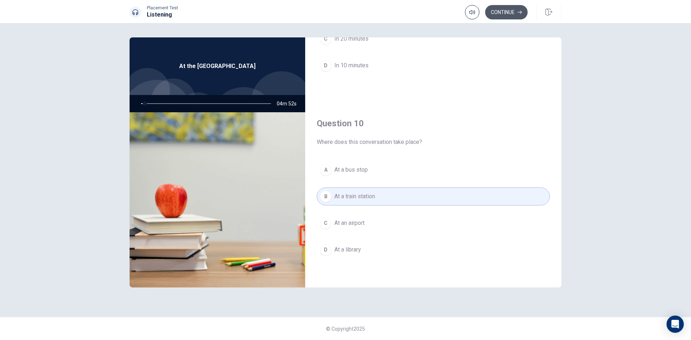
click at [516, 9] on button "Continue" at bounding box center [506, 12] width 42 height 14
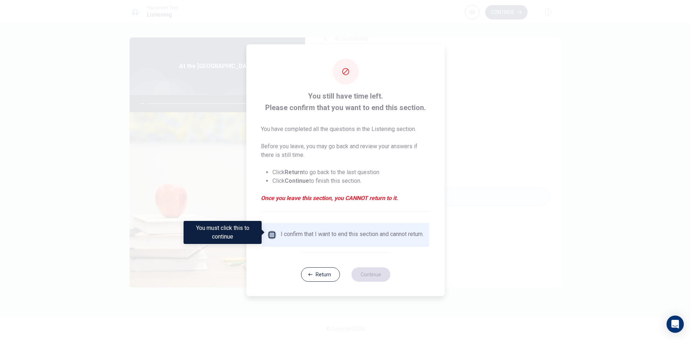
click at [268, 235] on input "You must click this to continue" at bounding box center [272, 235] width 9 height 9
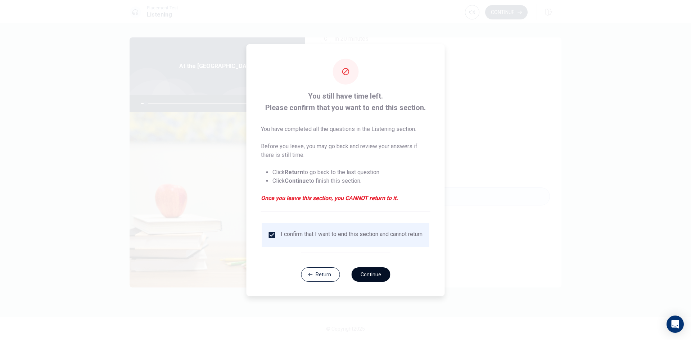
click at [356, 275] on button "Continue" at bounding box center [370, 275] width 39 height 14
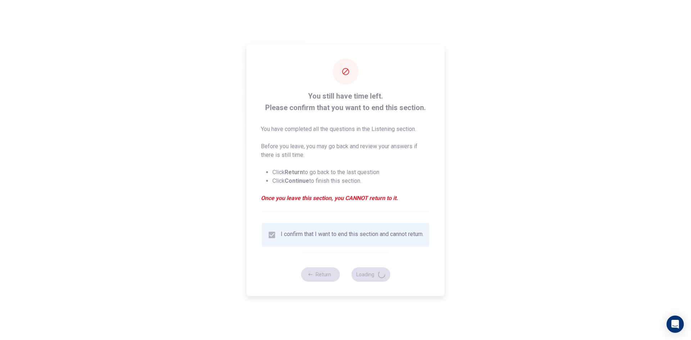
type input "4"
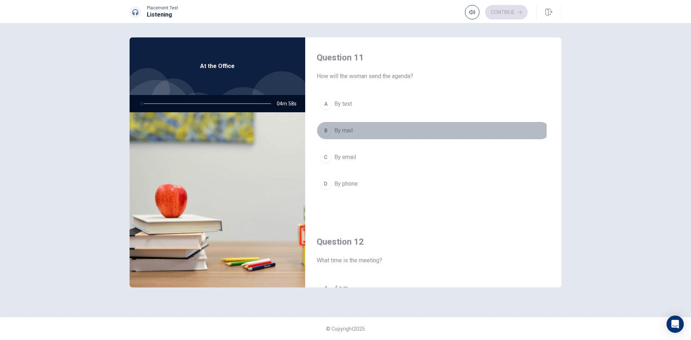
click at [368, 129] on button "B By mail" at bounding box center [433, 131] width 233 height 18
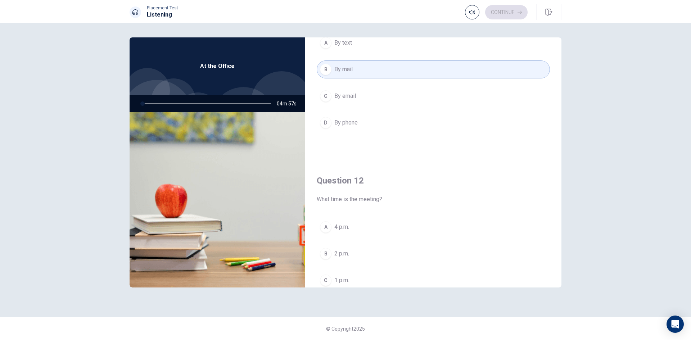
scroll to position [180, 0]
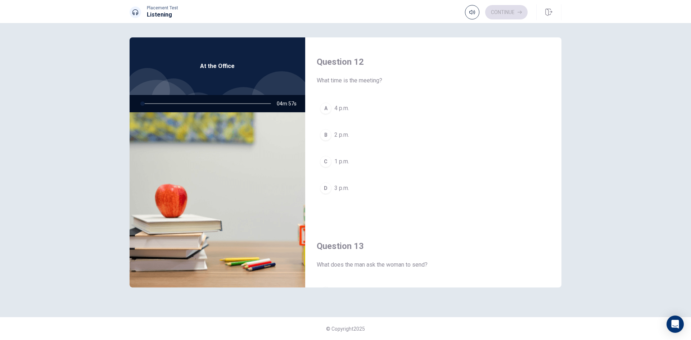
click at [353, 138] on button "B 2 p.m." at bounding box center [433, 135] width 233 height 18
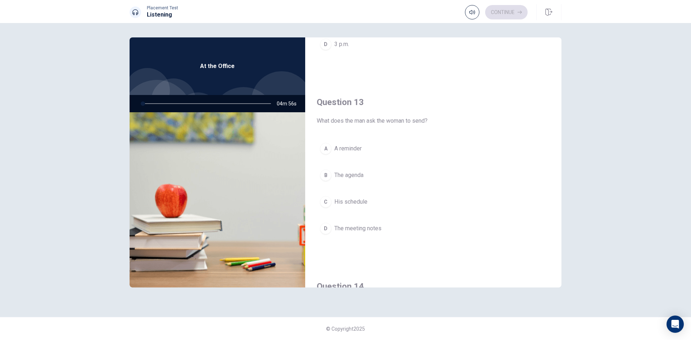
click at [369, 155] on button "A A reminder" at bounding box center [433, 149] width 233 height 18
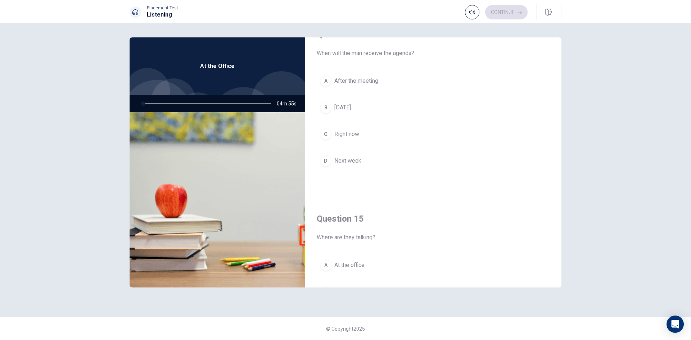
click at [363, 161] on button "D Next week" at bounding box center [433, 161] width 233 height 18
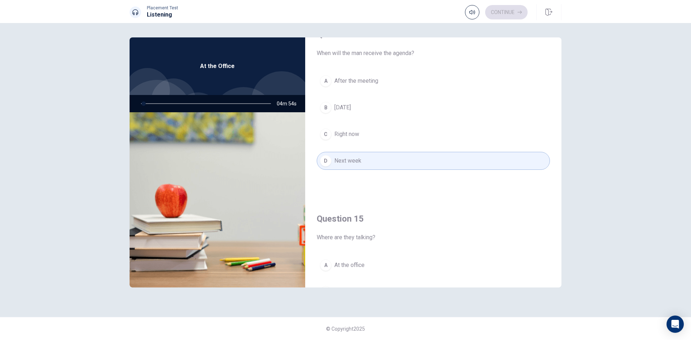
scroll to position [672, 0]
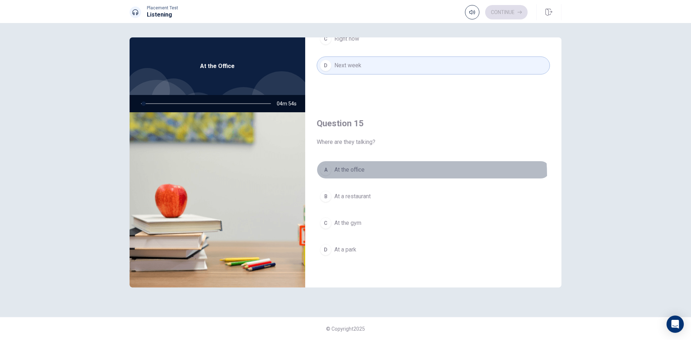
click at [363, 176] on button "A At the office" at bounding box center [433, 170] width 233 height 18
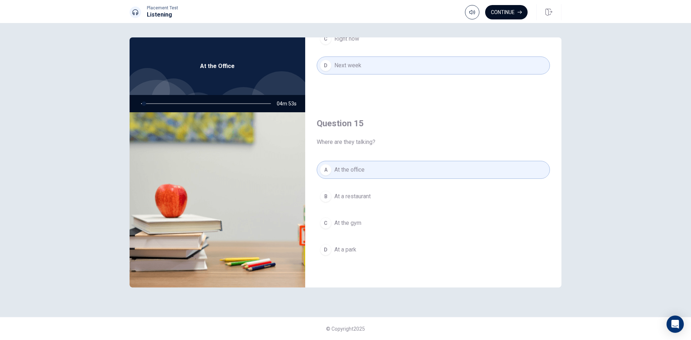
click at [519, 12] on icon "button" at bounding box center [520, 12] width 4 height 4
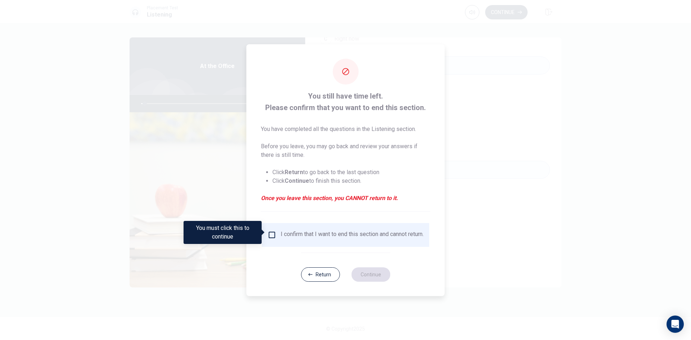
click at [270, 232] on input "You must click this to continue" at bounding box center [272, 235] width 9 height 9
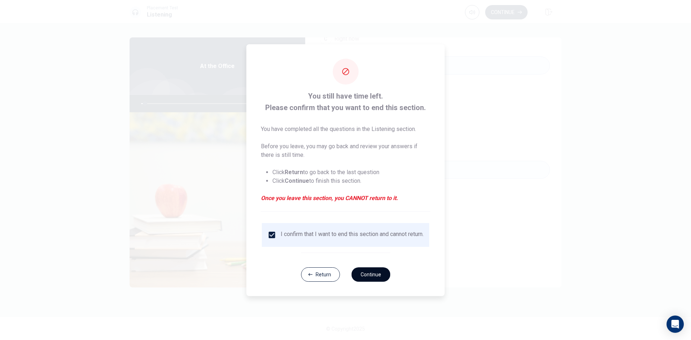
click at [389, 275] on button "Continue" at bounding box center [370, 275] width 39 height 14
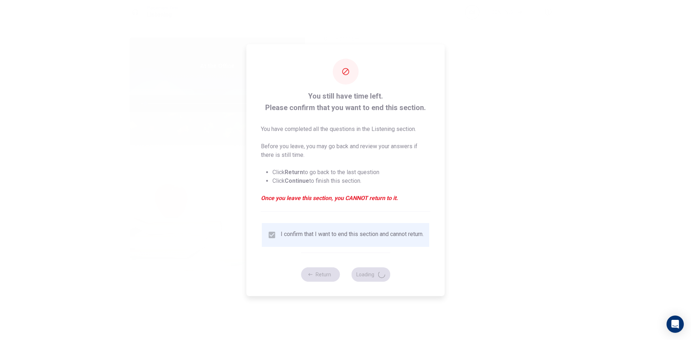
type input "4"
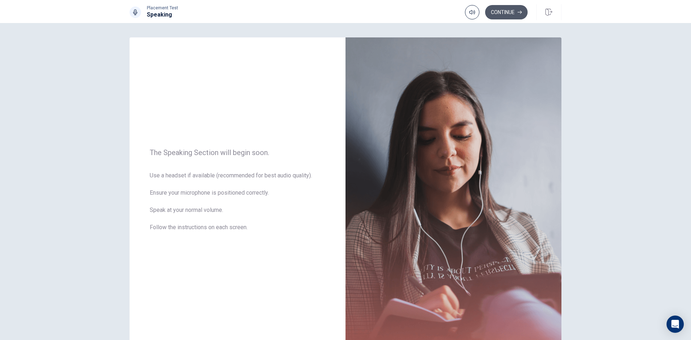
click at [497, 16] on button "Continue" at bounding box center [506, 12] width 42 height 14
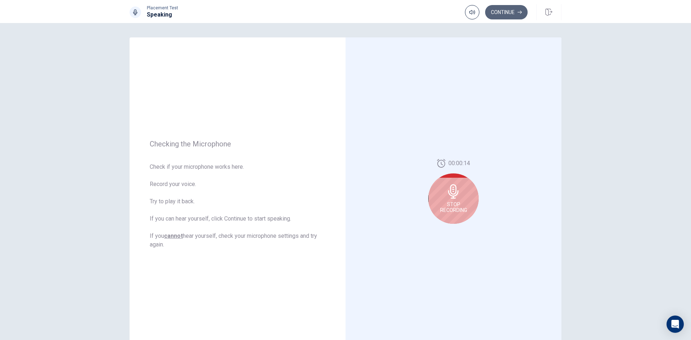
click at [501, 15] on button "Continue" at bounding box center [506, 12] width 42 height 14
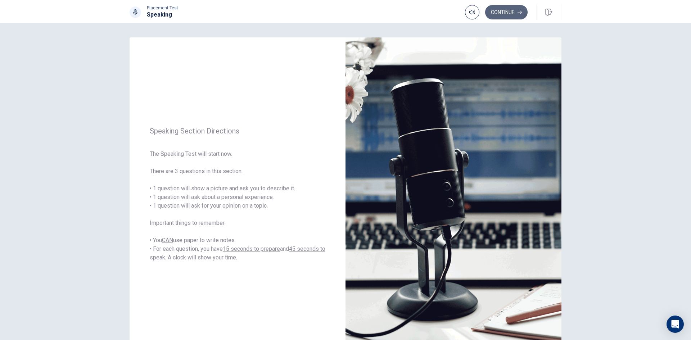
click at [502, 15] on button "Continue" at bounding box center [506, 12] width 42 height 14
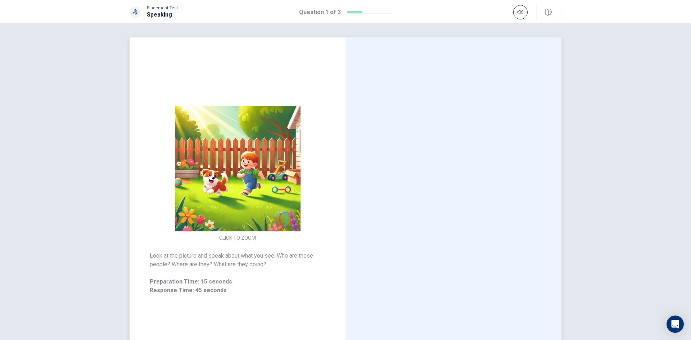
click at [250, 147] on img at bounding box center [238, 169] width 138 height 126
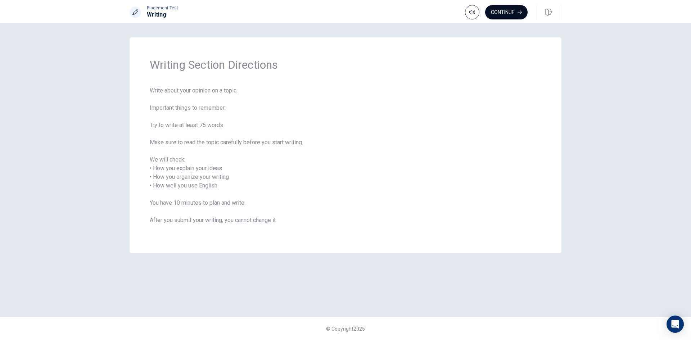
click at [506, 14] on button "Continue" at bounding box center [506, 12] width 42 height 14
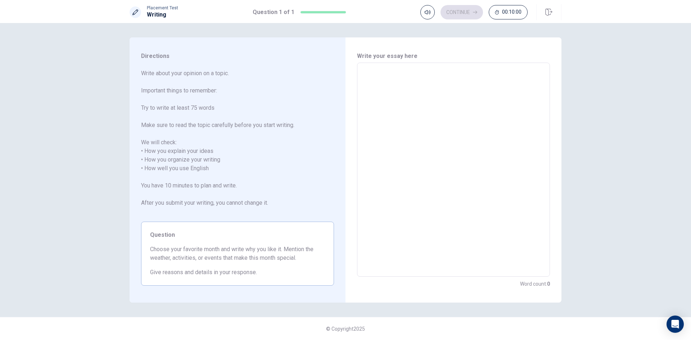
click at [462, 73] on textarea at bounding box center [453, 170] width 183 height 202
type textarea "q"
type textarea "x"
type textarea "qa"
type textarea "x"
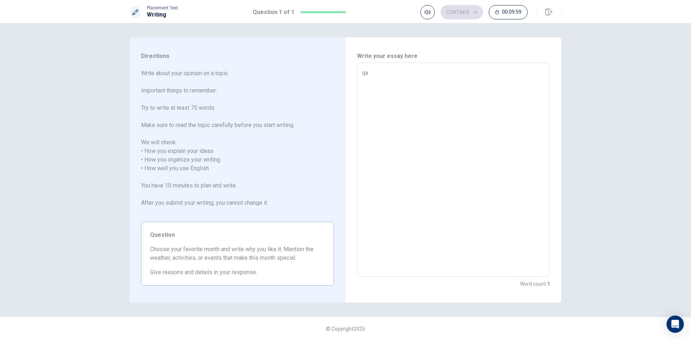
type textarea "qa"
type textarea "x"
type textarea "qa t"
type textarea "x"
type textarea "qa te"
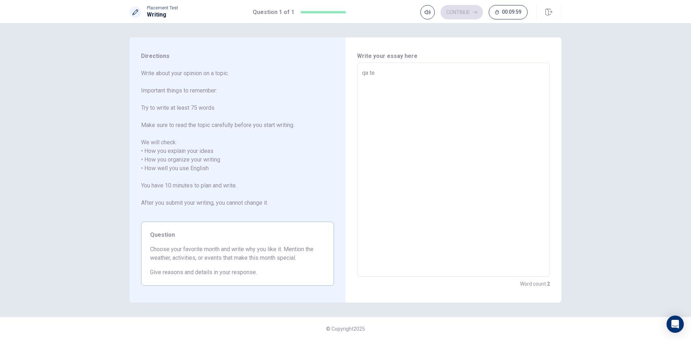
type textarea "x"
type textarea "qa tes"
type textarea "x"
type textarea "qa test"
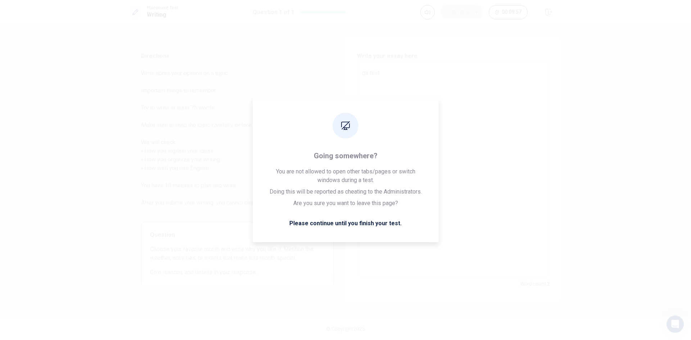
type textarea "x"
type textarea "qa test"
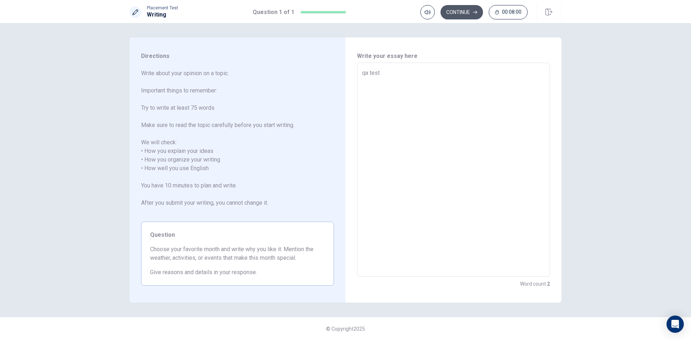
click at [463, 14] on button "Continue" at bounding box center [462, 12] width 42 height 14
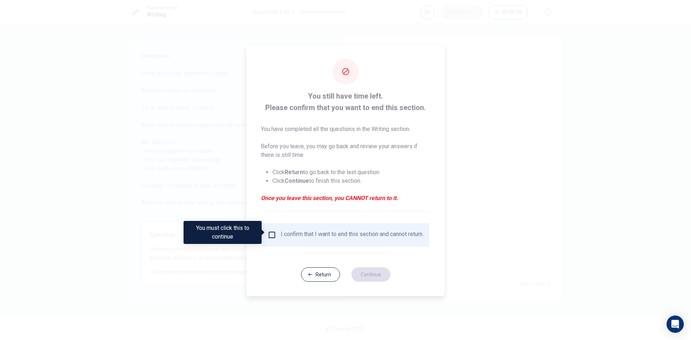
click at [271, 231] on input "You must click this to continue" at bounding box center [272, 235] width 9 height 9
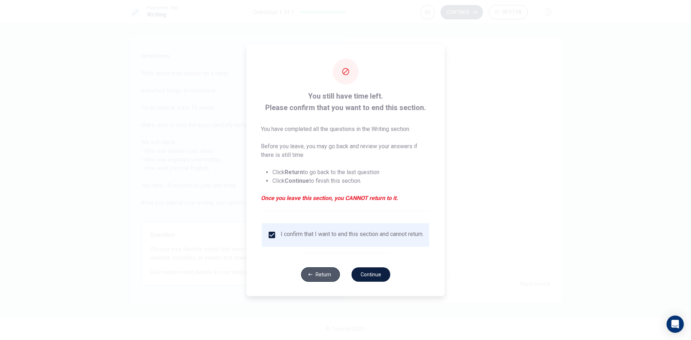
click at [330, 278] on button "Return" at bounding box center [320, 275] width 39 height 14
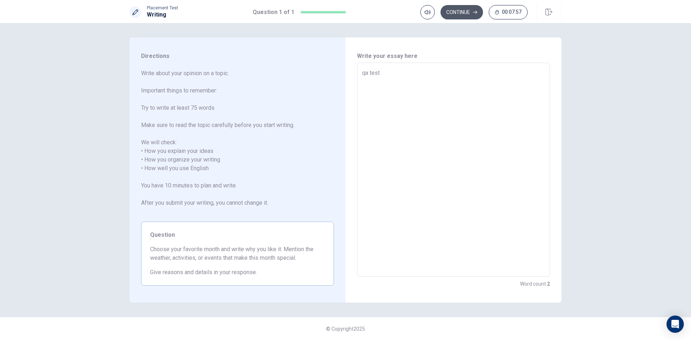
click at [460, 14] on button "Continue" at bounding box center [462, 12] width 42 height 14
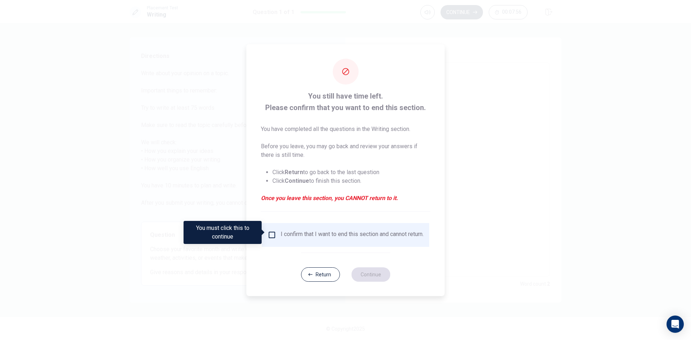
click at [274, 235] on input "You must click this to continue" at bounding box center [272, 235] width 9 height 9
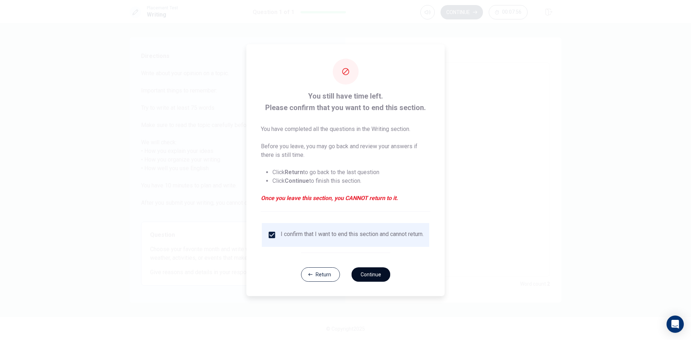
click at [359, 277] on button "Continue" at bounding box center [370, 275] width 39 height 14
type textarea "x"
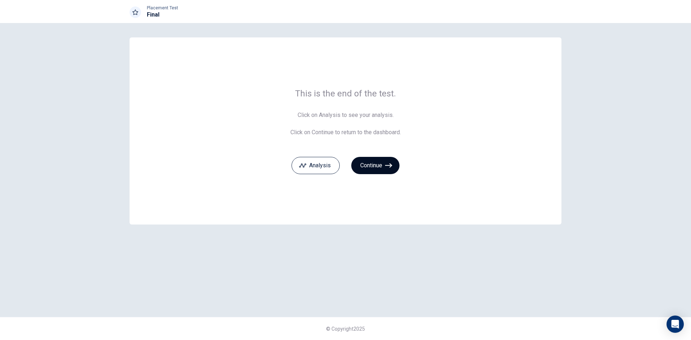
click at [383, 167] on button "Continue" at bounding box center [375, 165] width 48 height 17
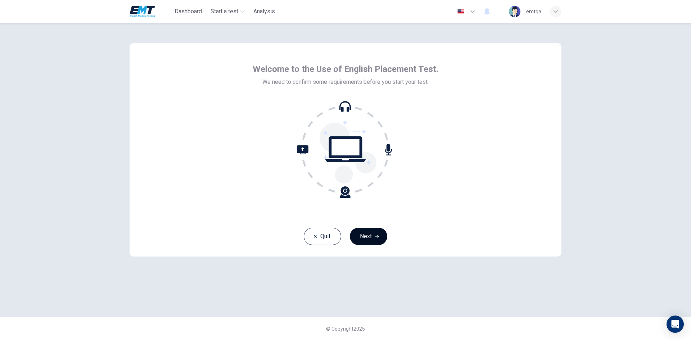
click at [376, 241] on button "Next" at bounding box center [368, 236] width 37 height 17
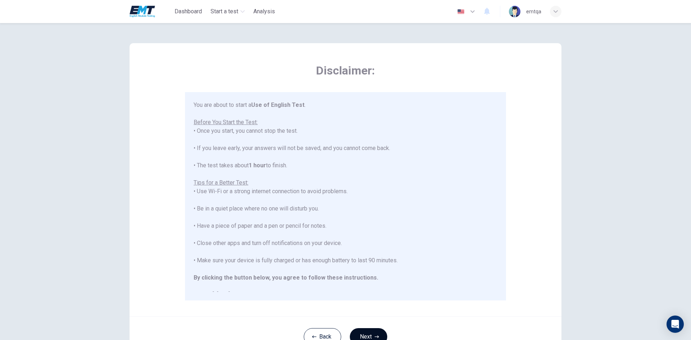
click at [383, 332] on button "Next" at bounding box center [368, 336] width 37 height 17
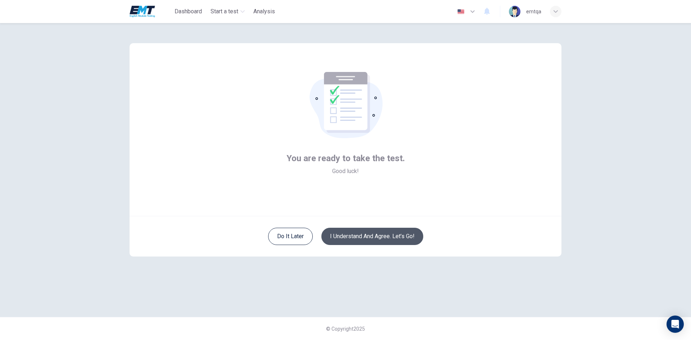
click at [367, 238] on button "I understand and agree. Let’s go!" at bounding box center [373, 236] width 102 height 17
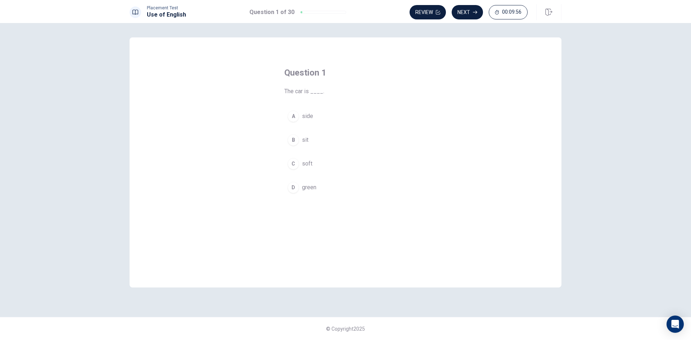
click at [311, 123] on button "A side" at bounding box center [345, 116] width 122 height 18
click at [478, 11] on button "Next" at bounding box center [467, 12] width 31 height 14
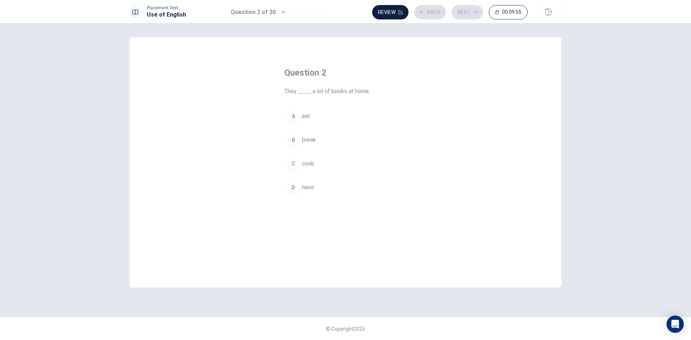
click at [309, 159] on button "C cook" at bounding box center [345, 164] width 122 height 18
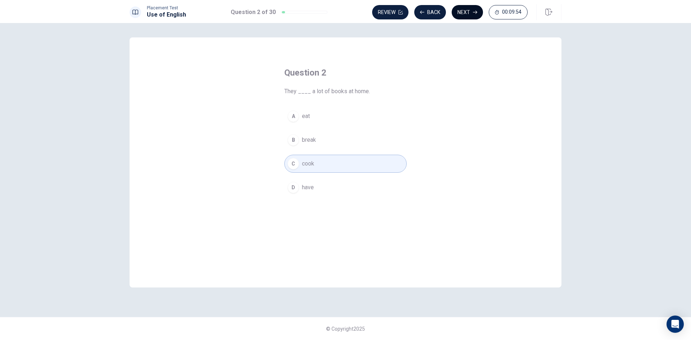
click at [469, 14] on button "Next" at bounding box center [467, 12] width 31 height 14
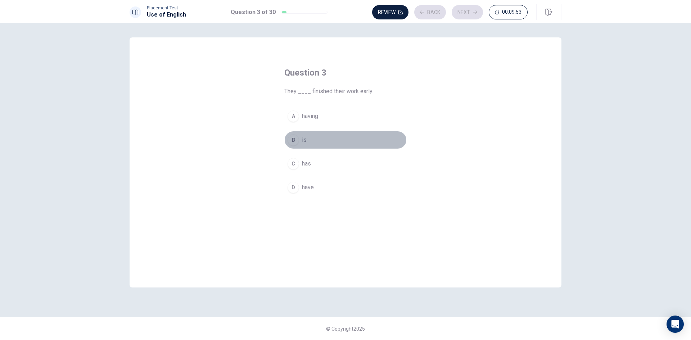
click at [344, 143] on button "B is" at bounding box center [345, 140] width 122 height 18
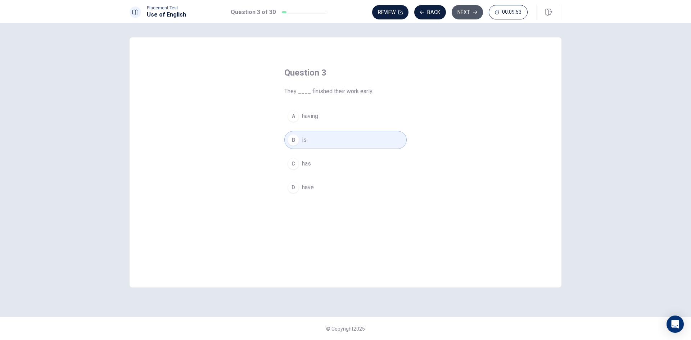
click at [468, 8] on button "Next" at bounding box center [467, 12] width 31 height 14
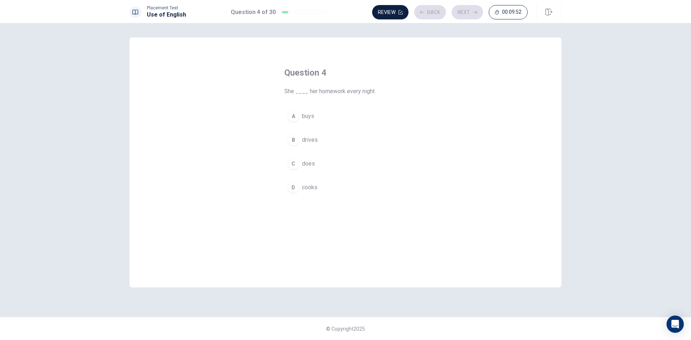
click at [356, 117] on button "A buys" at bounding box center [345, 116] width 122 height 18
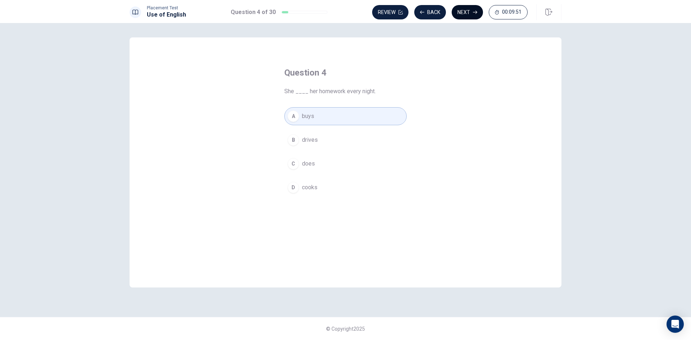
click at [472, 10] on button "Next" at bounding box center [467, 12] width 31 height 14
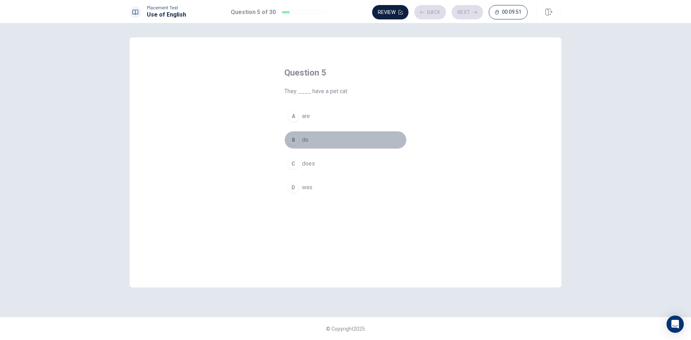
click at [365, 138] on button "B do" at bounding box center [345, 140] width 122 height 18
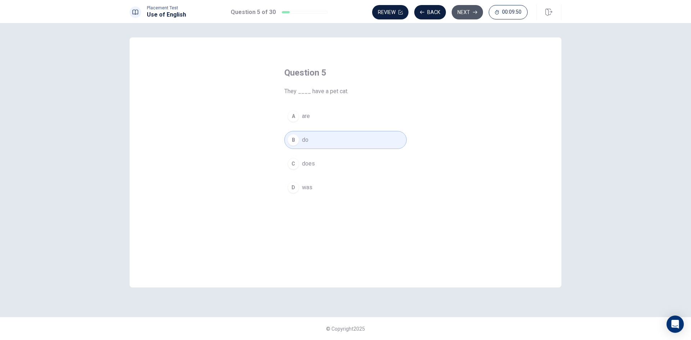
click at [470, 14] on button "Next" at bounding box center [467, 12] width 31 height 14
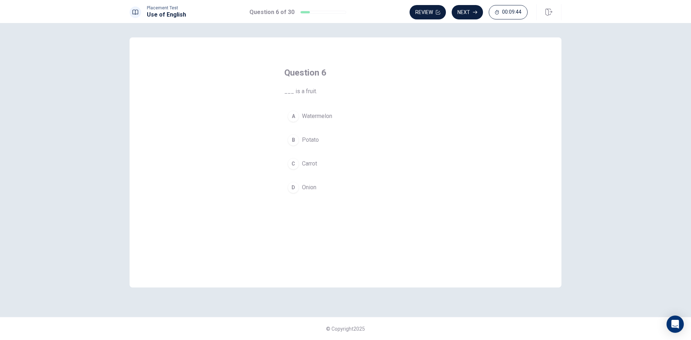
click at [355, 113] on button "A Watermelon" at bounding box center [345, 116] width 122 height 18
click at [468, 15] on button "Next" at bounding box center [467, 12] width 31 height 14
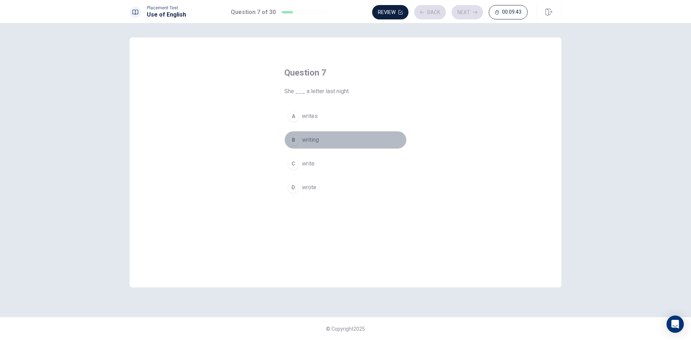
click at [356, 139] on button "B writing" at bounding box center [345, 140] width 122 height 18
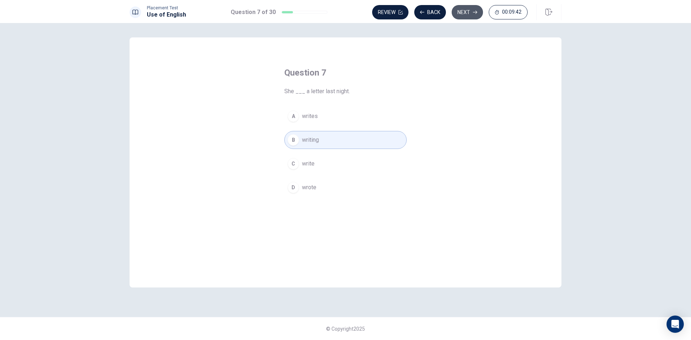
click at [469, 15] on button "Next" at bounding box center [467, 12] width 31 height 14
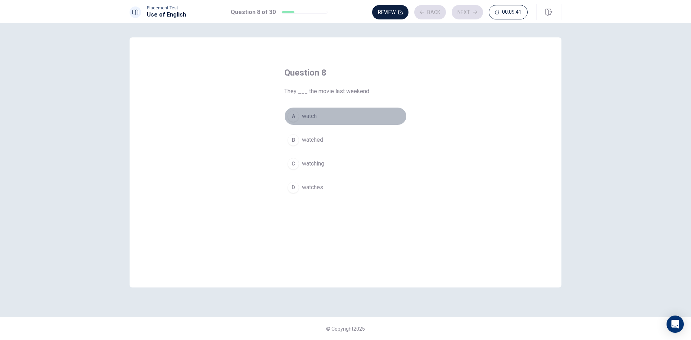
click at [367, 111] on button "A watch" at bounding box center [345, 116] width 122 height 18
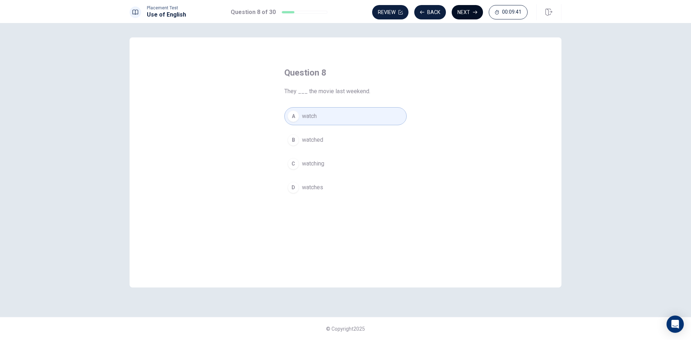
click at [466, 10] on button "Next" at bounding box center [467, 12] width 31 height 14
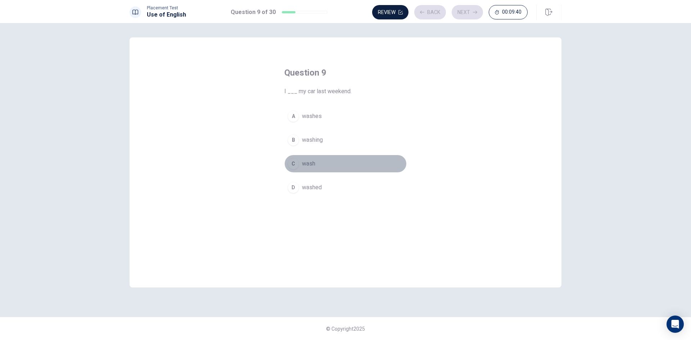
click at [372, 167] on button "C wash" at bounding box center [345, 164] width 122 height 18
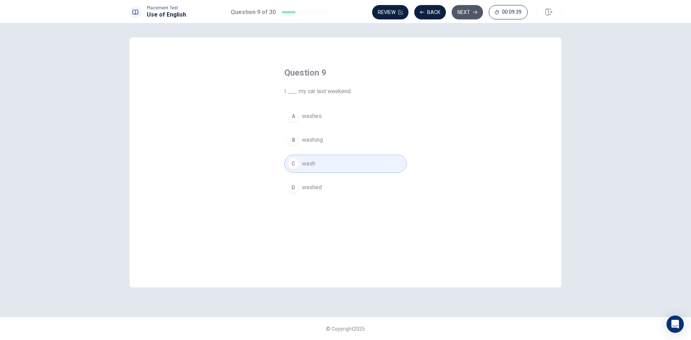
click at [472, 17] on button "Next" at bounding box center [467, 12] width 31 height 14
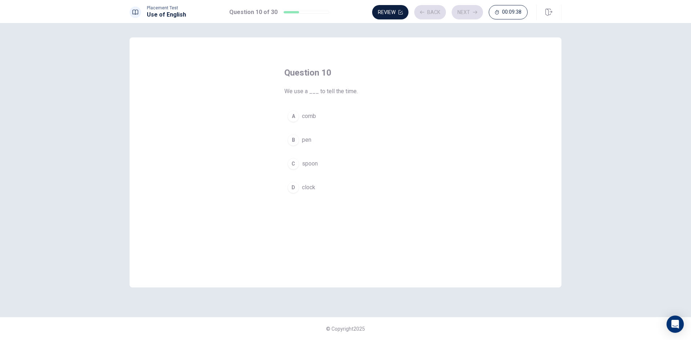
click at [354, 134] on button "B pen" at bounding box center [345, 140] width 122 height 18
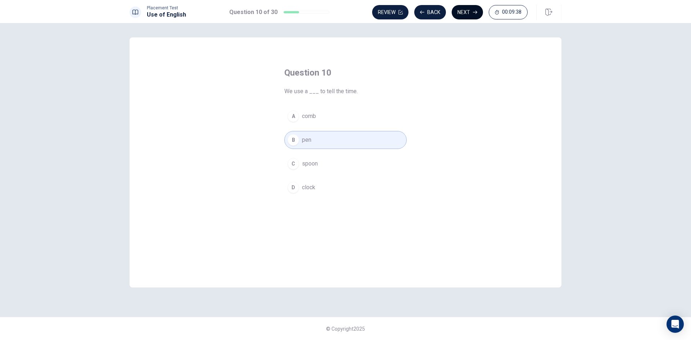
click at [475, 9] on button "Next" at bounding box center [467, 12] width 31 height 14
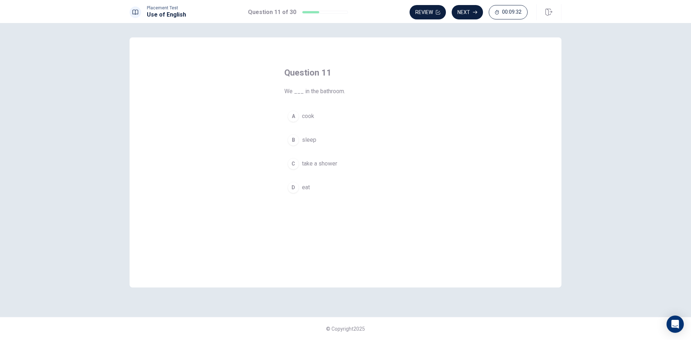
click at [344, 116] on button "A cook" at bounding box center [345, 116] width 122 height 18
click at [471, 15] on button "Next" at bounding box center [467, 12] width 31 height 14
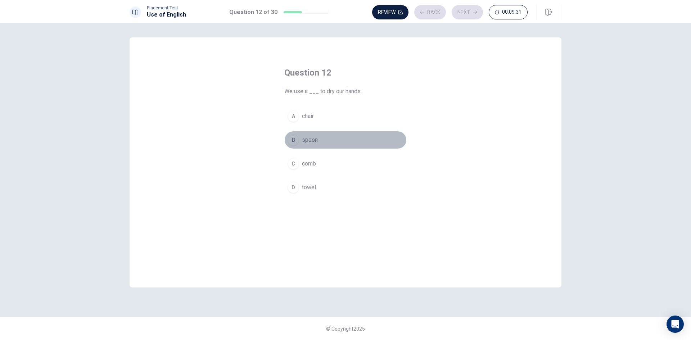
click at [341, 148] on button "B spoon" at bounding box center [345, 140] width 122 height 18
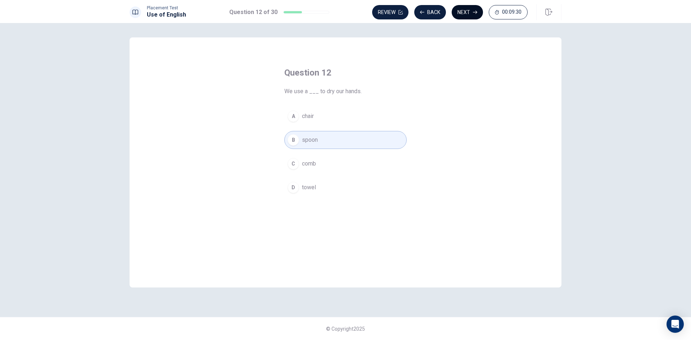
click at [466, 15] on button "Next" at bounding box center [467, 12] width 31 height 14
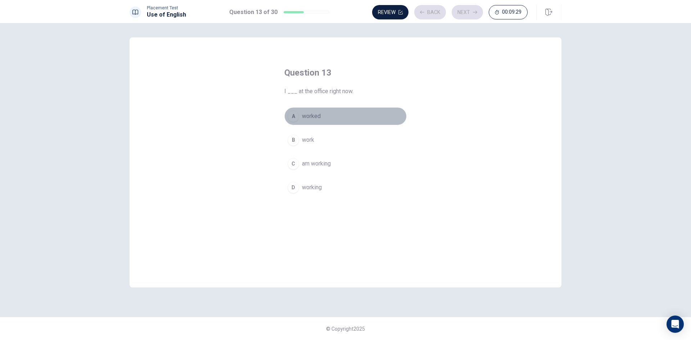
click at [351, 112] on button "A worked" at bounding box center [345, 116] width 122 height 18
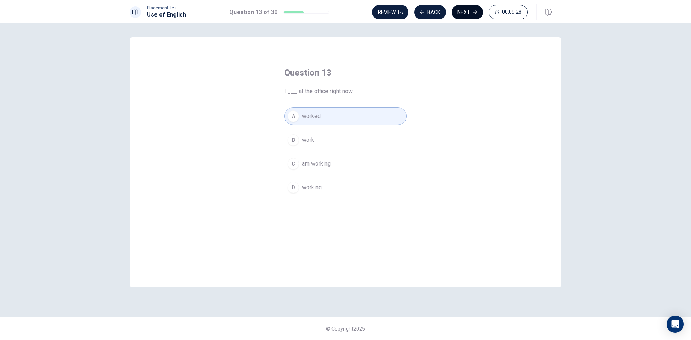
click at [465, 7] on button "Next" at bounding box center [467, 12] width 31 height 14
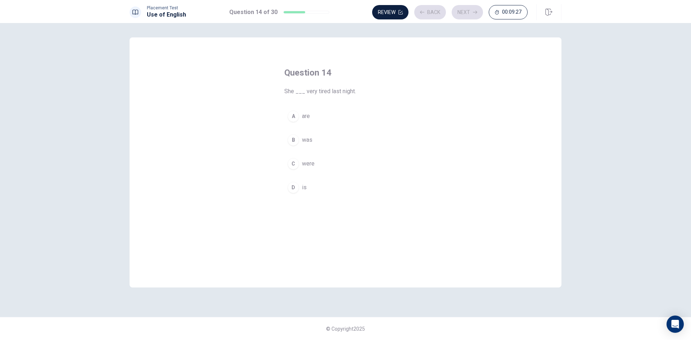
click at [356, 162] on button "C were" at bounding box center [345, 164] width 122 height 18
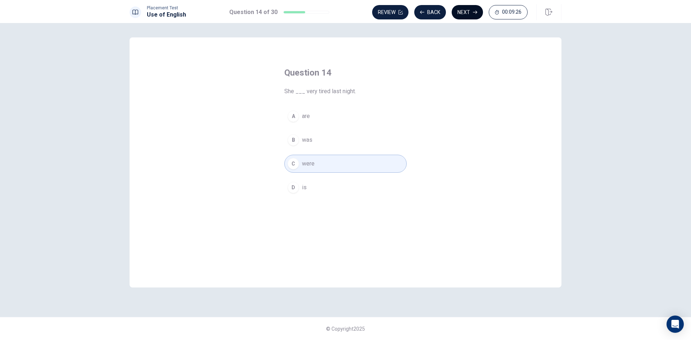
click at [467, 15] on button "Next" at bounding box center [467, 12] width 31 height 14
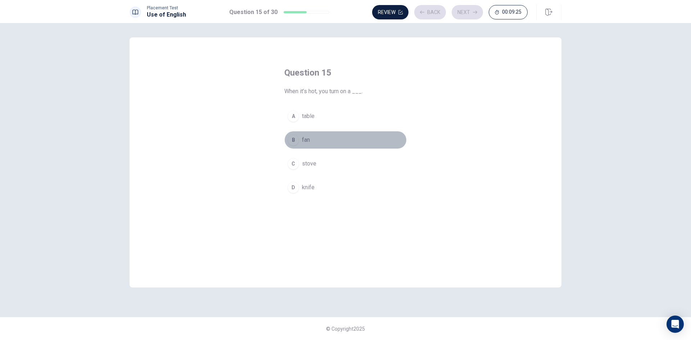
click at [354, 137] on button "B fan" at bounding box center [345, 140] width 122 height 18
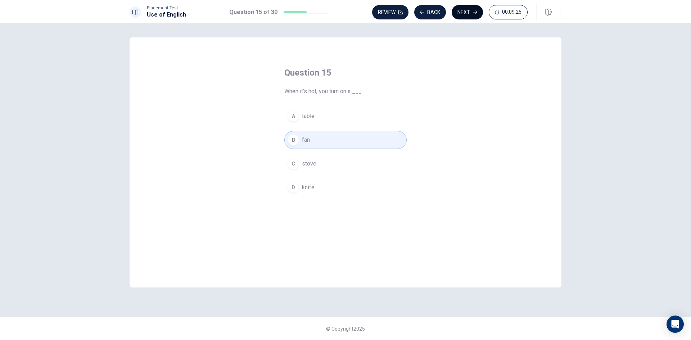
click at [470, 15] on button "Next" at bounding box center [467, 12] width 31 height 14
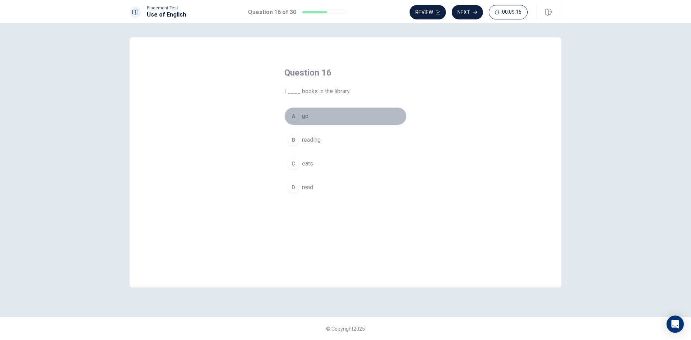
click at [368, 119] on button "A go" at bounding box center [345, 116] width 122 height 18
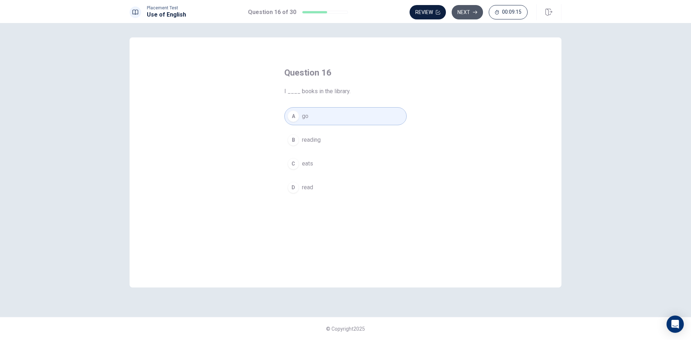
click at [464, 13] on button "Next" at bounding box center [467, 12] width 31 height 14
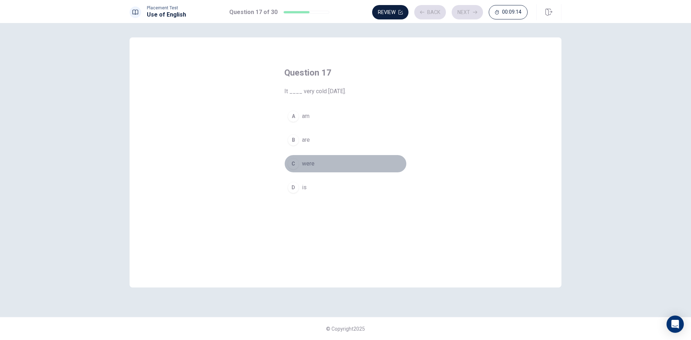
click at [327, 168] on button "C were" at bounding box center [345, 164] width 122 height 18
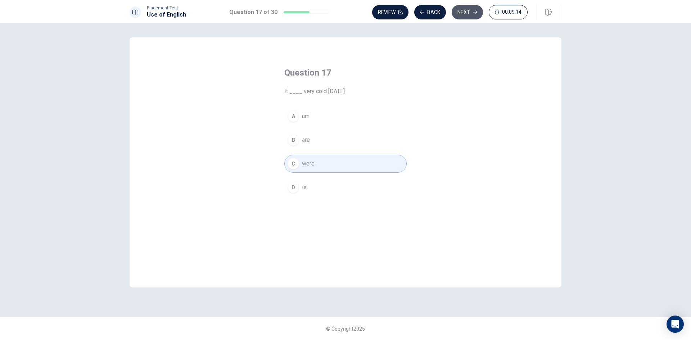
click at [474, 11] on icon "button" at bounding box center [475, 12] width 4 height 4
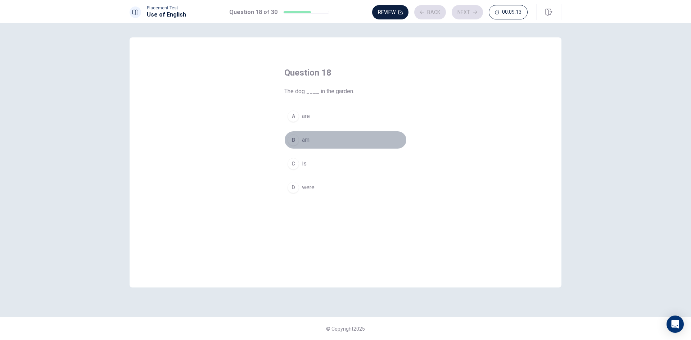
click at [359, 141] on button "B am" at bounding box center [345, 140] width 122 height 18
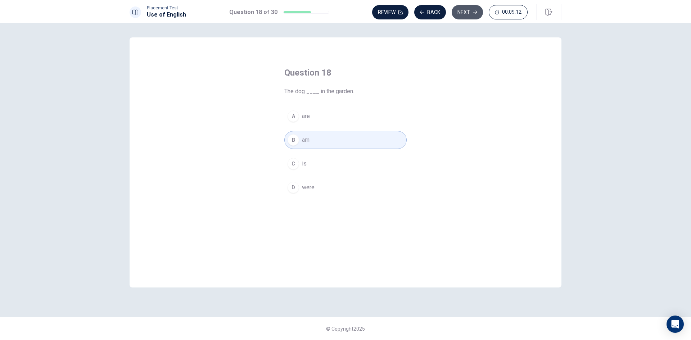
click at [462, 12] on button "Next" at bounding box center [467, 12] width 31 height 14
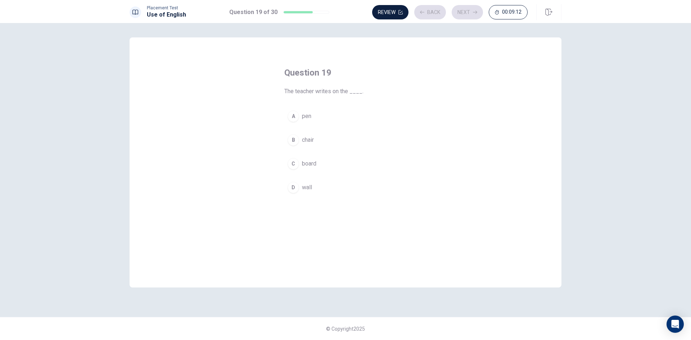
click at [363, 116] on button "A pen" at bounding box center [345, 116] width 122 height 18
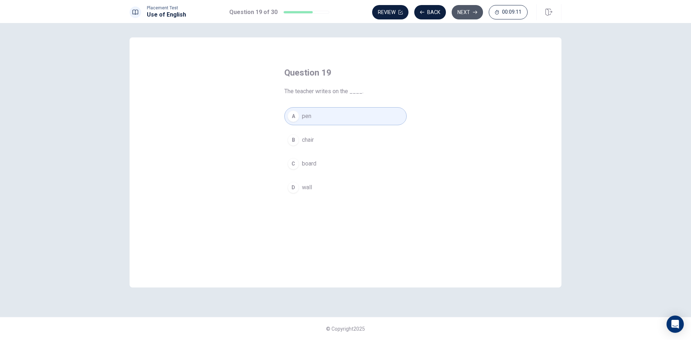
click at [468, 16] on button "Next" at bounding box center [467, 12] width 31 height 14
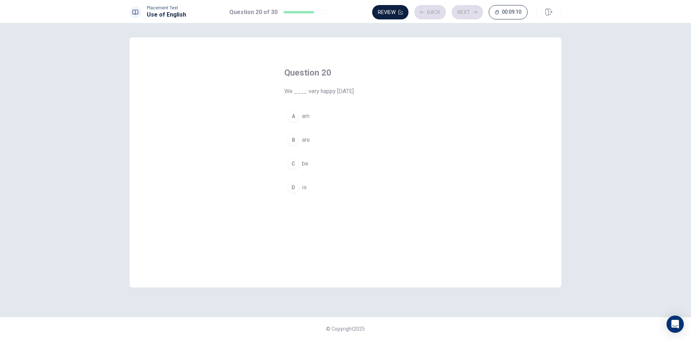
click at [359, 142] on button "B are" at bounding box center [345, 140] width 122 height 18
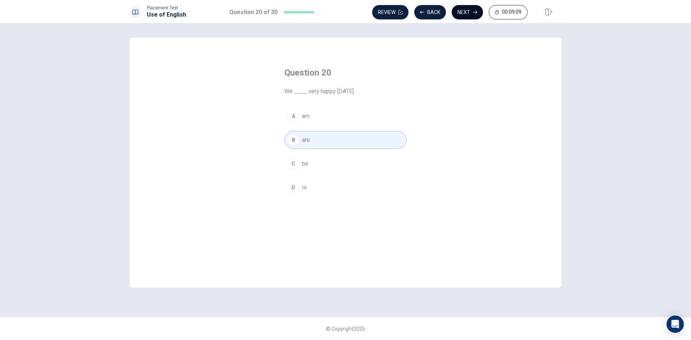
click at [471, 12] on button "Next" at bounding box center [467, 12] width 31 height 14
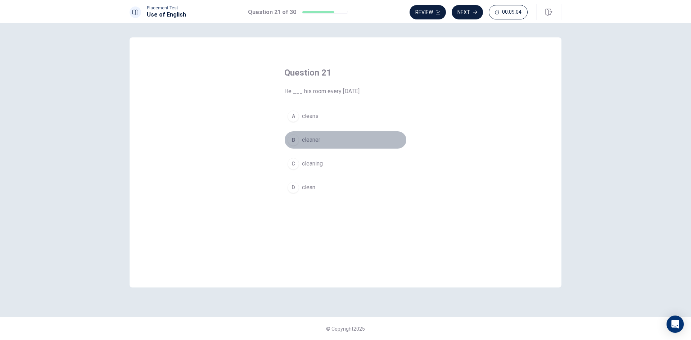
click at [344, 139] on button "B cleaner" at bounding box center [345, 140] width 122 height 18
click at [463, 10] on button "Next" at bounding box center [467, 12] width 31 height 14
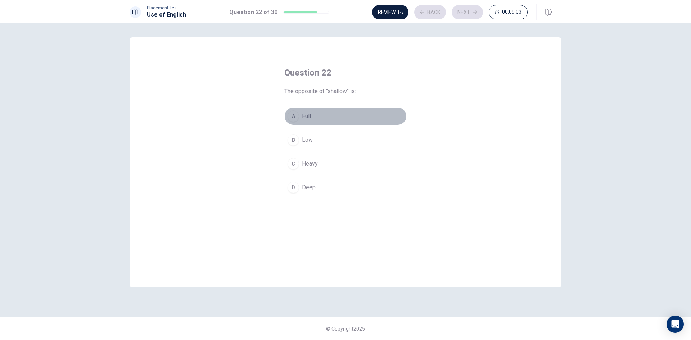
click at [362, 110] on button "A Full" at bounding box center [345, 116] width 122 height 18
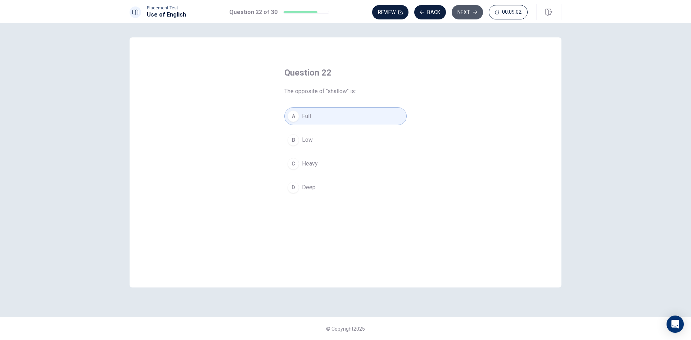
click at [473, 11] on icon "button" at bounding box center [475, 12] width 4 height 4
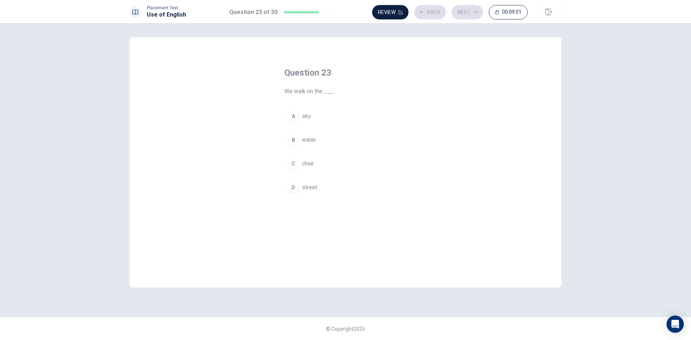
click at [360, 160] on button "C chair" at bounding box center [345, 164] width 122 height 18
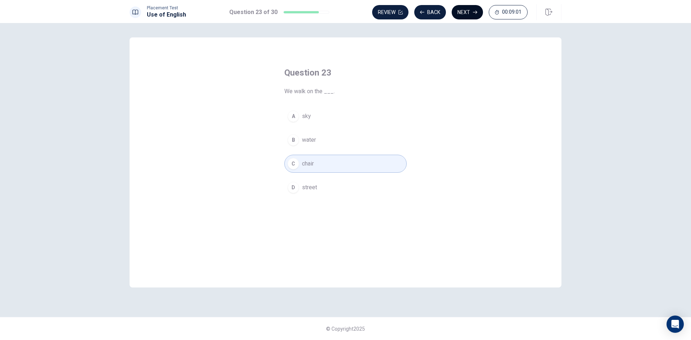
click at [462, 14] on button "Next" at bounding box center [467, 12] width 31 height 14
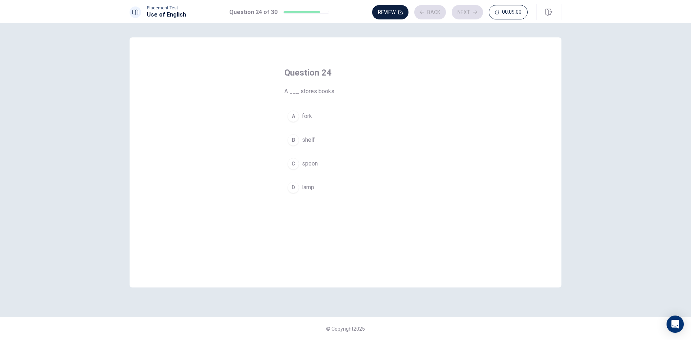
click at [383, 15] on button "Review" at bounding box center [390, 12] width 36 height 14
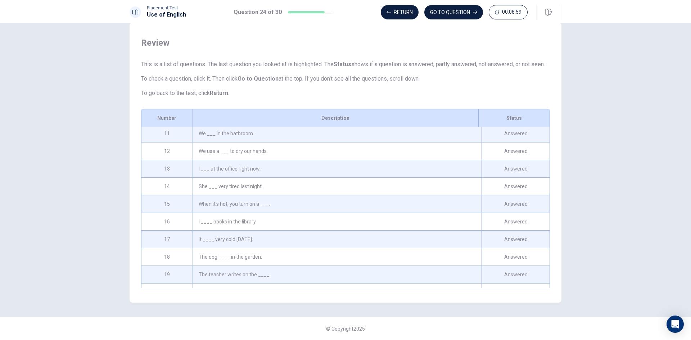
scroll to position [175, 0]
click at [349, 150] on div "We use a ___ to dry our hands." at bounding box center [337, 154] width 289 height 17
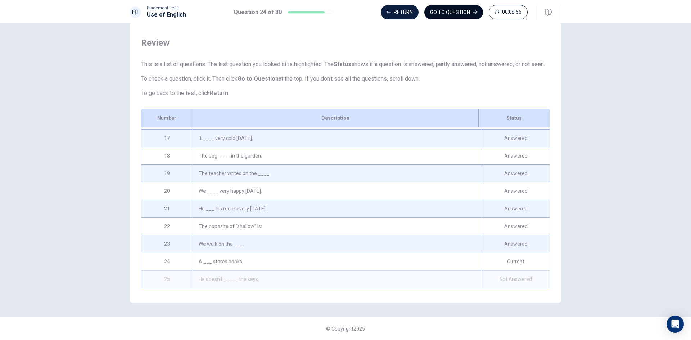
click at [467, 12] on button "GO TO QUESTION" at bounding box center [454, 12] width 59 height 14
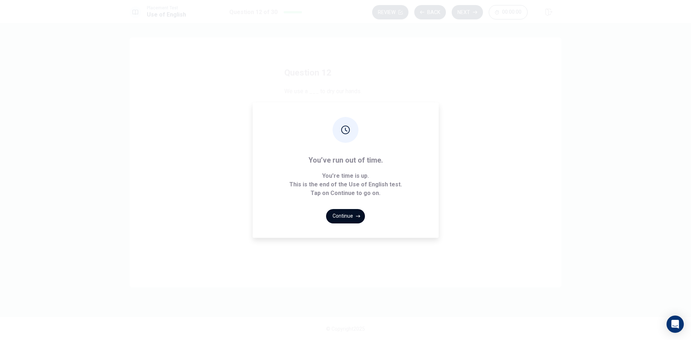
click at [353, 215] on button "Continue" at bounding box center [345, 216] width 39 height 14
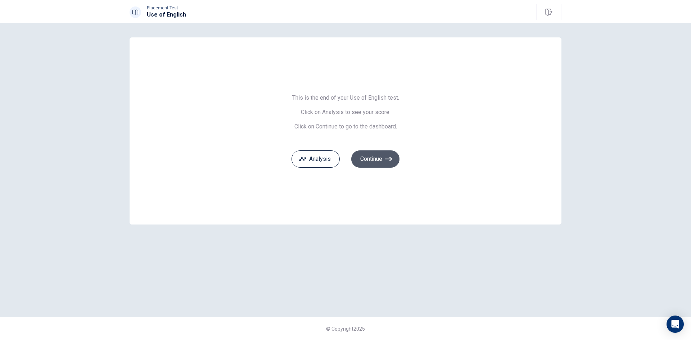
click at [370, 158] on button "Continue" at bounding box center [375, 159] width 48 height 17
